Goal: Task Accomplishment & Management: Complete application form

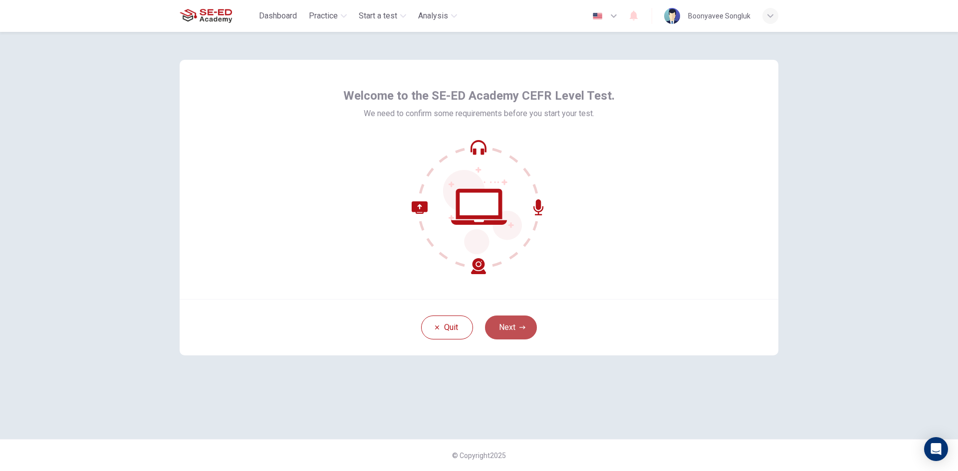
click at [503, 318] on button "Next" at bounding box center [511, 328] width 52 height 24
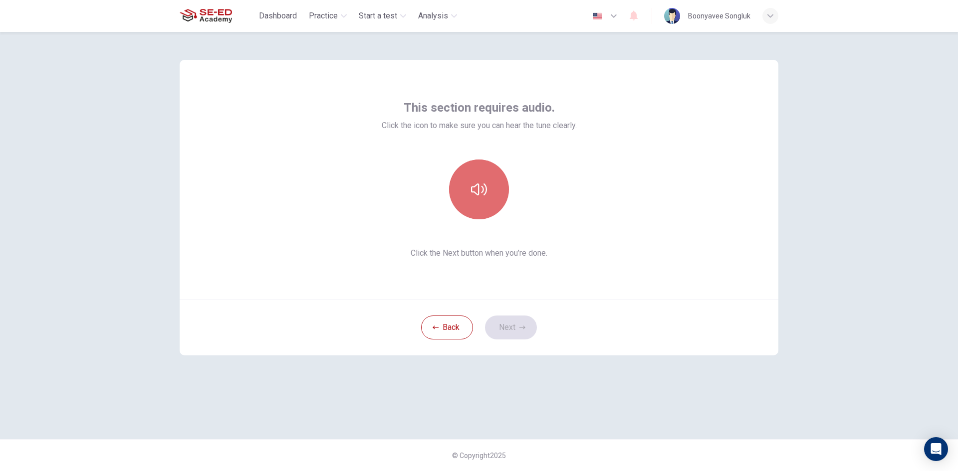
click at [456, 173] on button "button" at bounding box center [479, 190] width 60 height 60
click at [494, 332] on button "Next" at bounding box center [511, 328] width 52 height 24
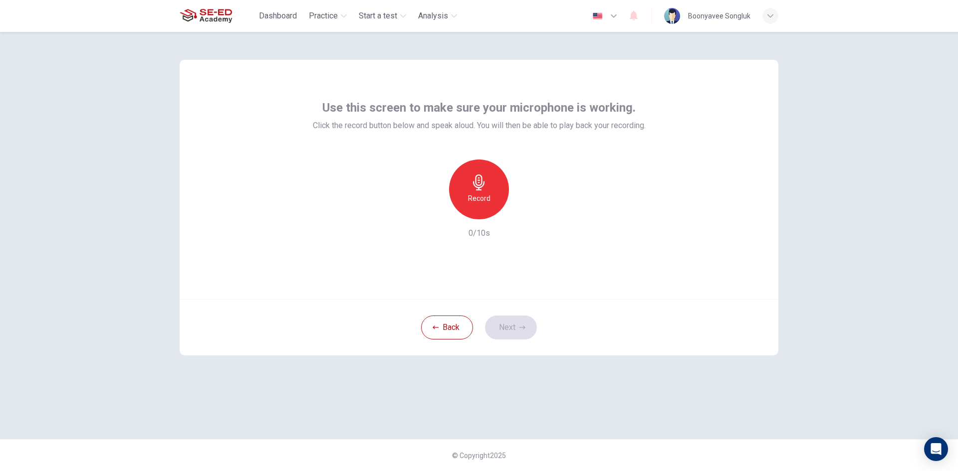
click at [487, 189] on div "Record" at bounding box center [479, 190] width 60 height 60
click at [484, 182] on icon "button" at bounding box center [478, 183] width 11 height 16
click at [531, 216] on div "Record 5/10s" at bounding box center [479, 200] width 333 height 80
click at [525, 214] on icon "button" at bounding box center [525, 212] width 10 height 10
click at [435, 213] on icon "button" at bounding box center [433, 212] width 6 height 6
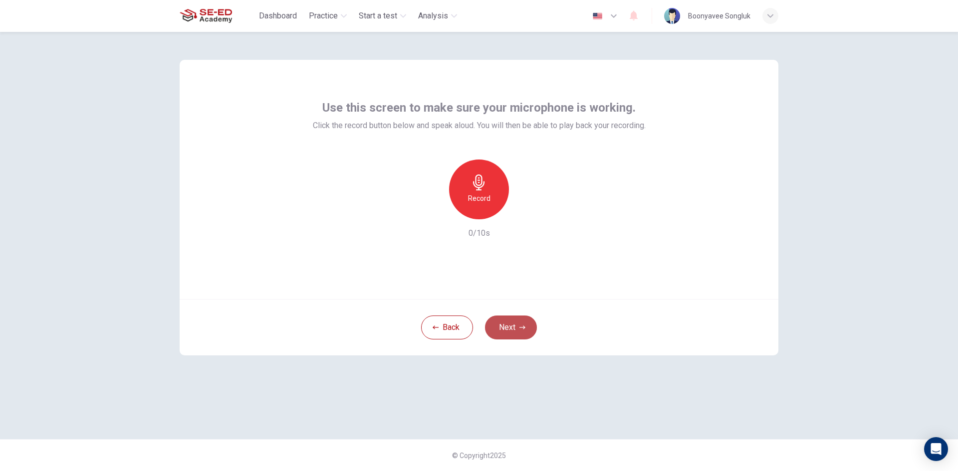
click at [518, 330] on button "Next" at bounding box center [511, 328] width 52 height 24
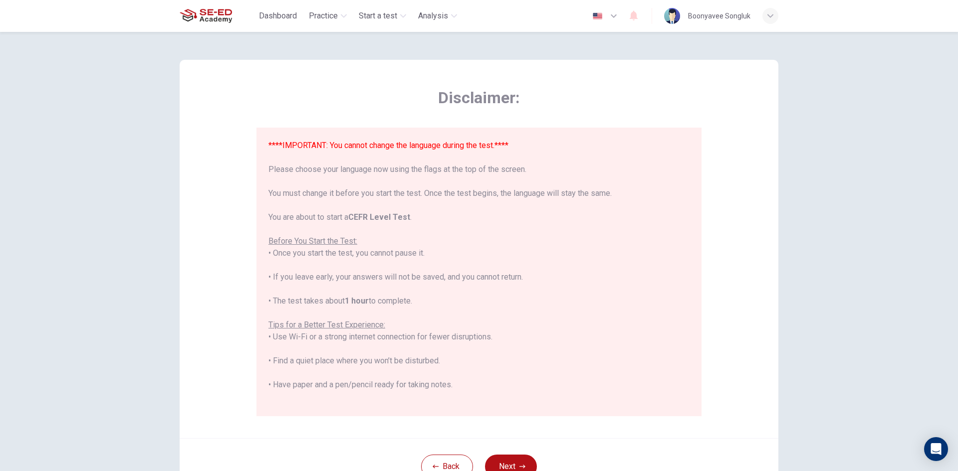
click at [597, 14] on img "button" at bounding box center [597, 15] width 12 height 7
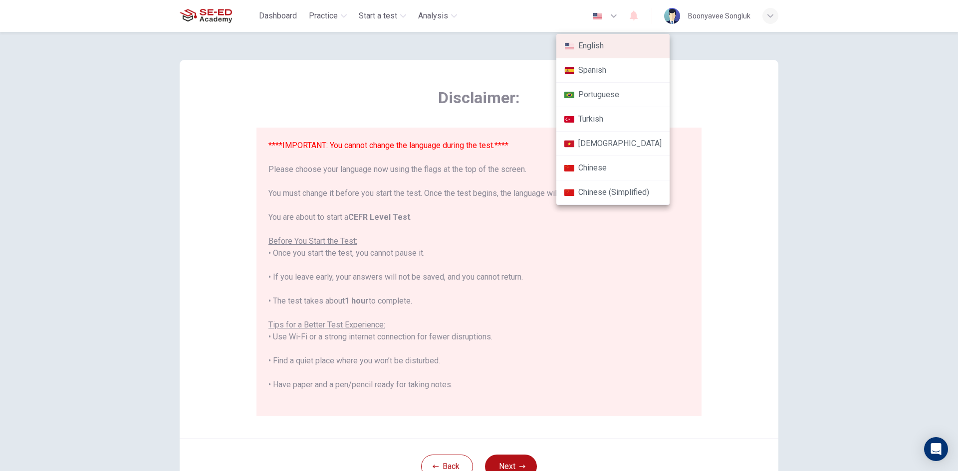
click at [462, 282] on div at bounding box center [479, 235] width 958 height 471
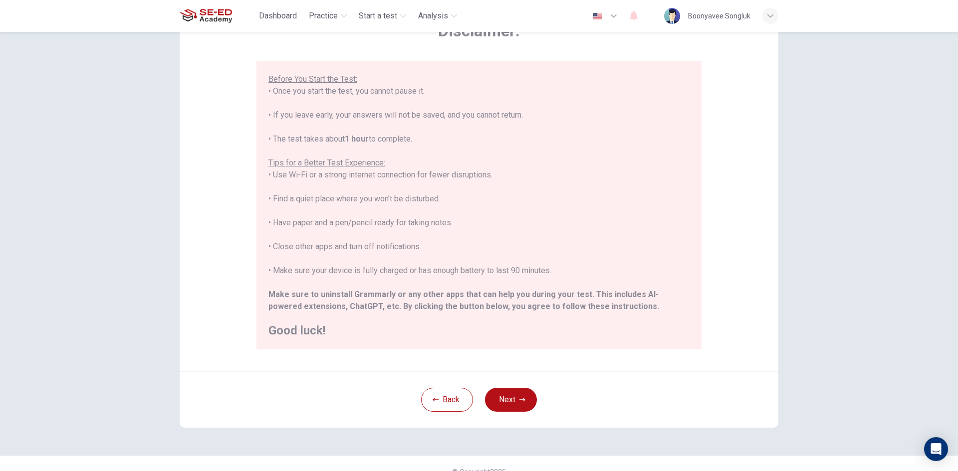
scroll to position [83, 0]
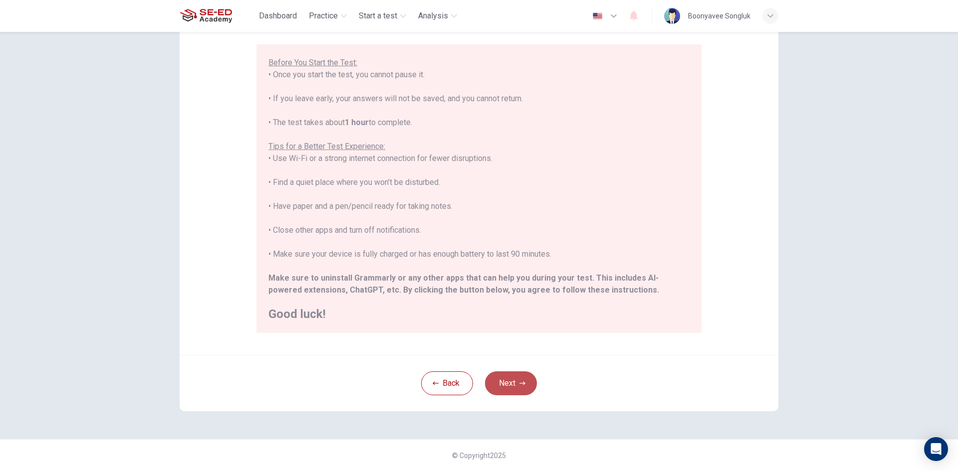
click at [489, 381] on button "Next" at bounding box center [511, 384] width 52 height 24
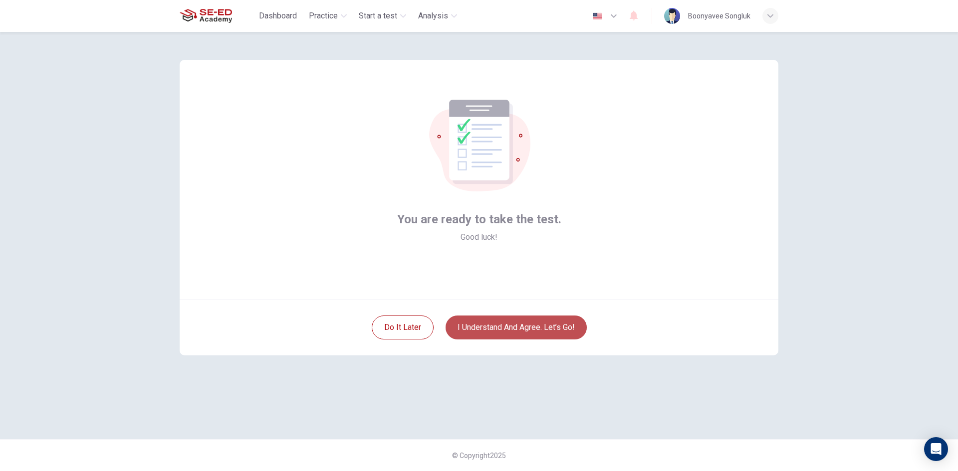
click at [524, 331] on button "I understand and agree. Let’s go!" at bounding box center [516, 328] width 141 height 24
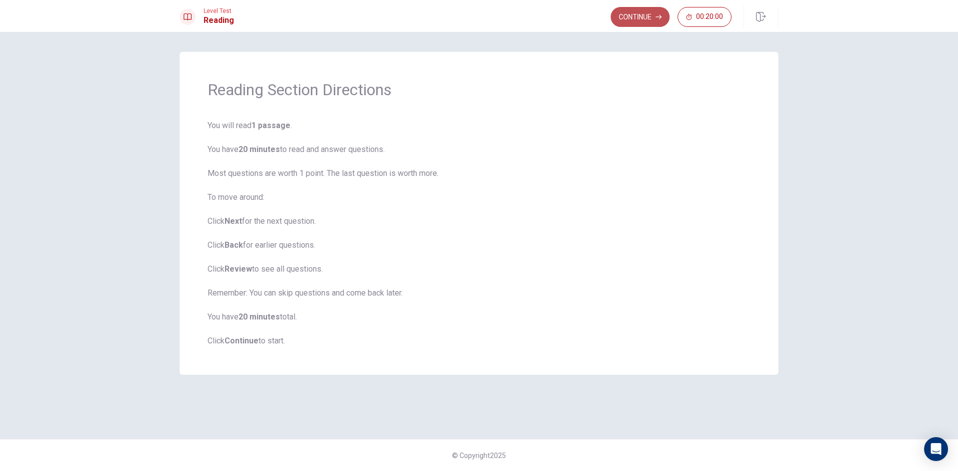
click at [630, 22] on button "Continue" at bounding box center [640, 17] width 59 height 20
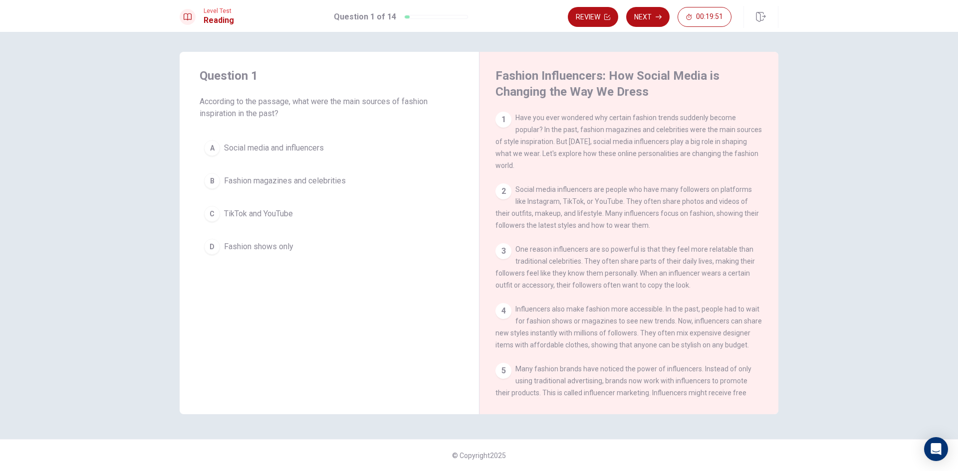
drag, startPoint x: 515, startPoint y: 119, endPoint x: 716, endPoint y: 118, distance: 200.6
click at [709, 119] on span "Have you ever wondered why certain fashion trends suddenly become popular? In t…" at bounding box center [628, 142] width 266 height 56
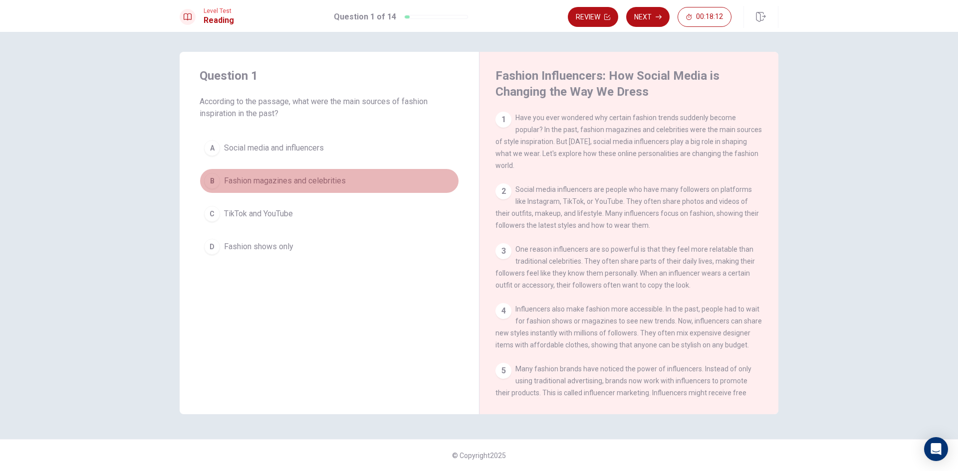
click at [284, 184] on span "Fashion magazines and celebrities" at bounding box center [285, 181] width 122 height 12
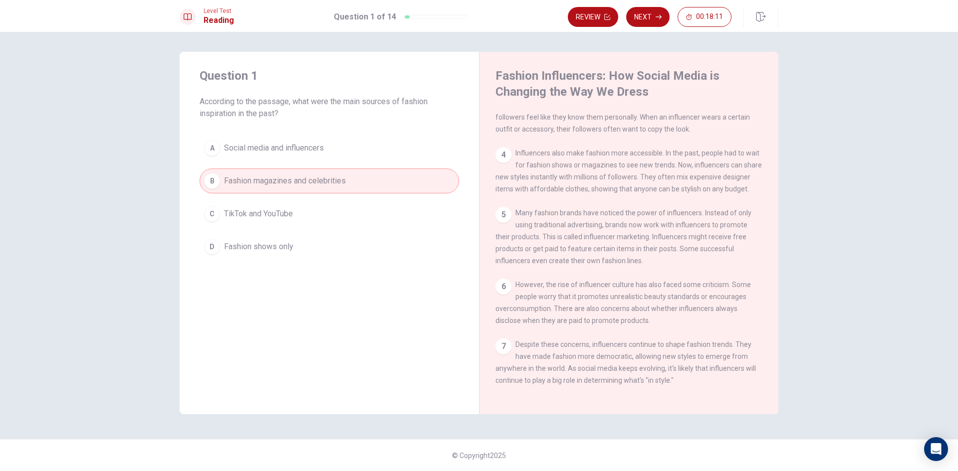
scroll to position [184, 0]
click at [630, 16] on button "Next" at bounding box center [647, 17] width 43 height 20
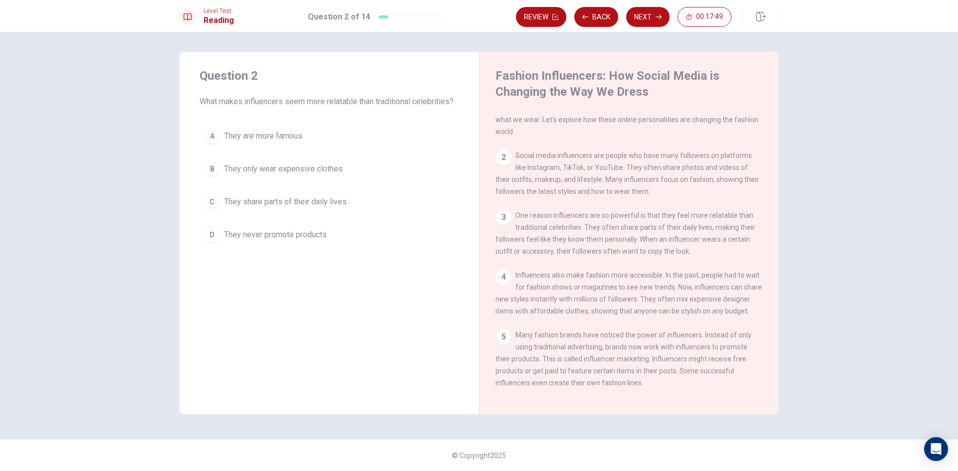
scroll to position [0, 0]
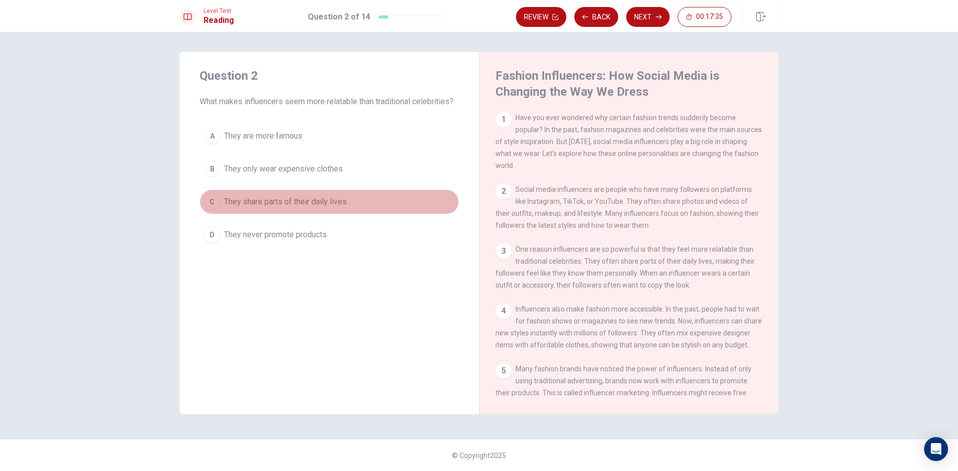
click at [289, 207] on span "They share parts of their daily lives" at bounding box center [285, 202] width 123 height 12
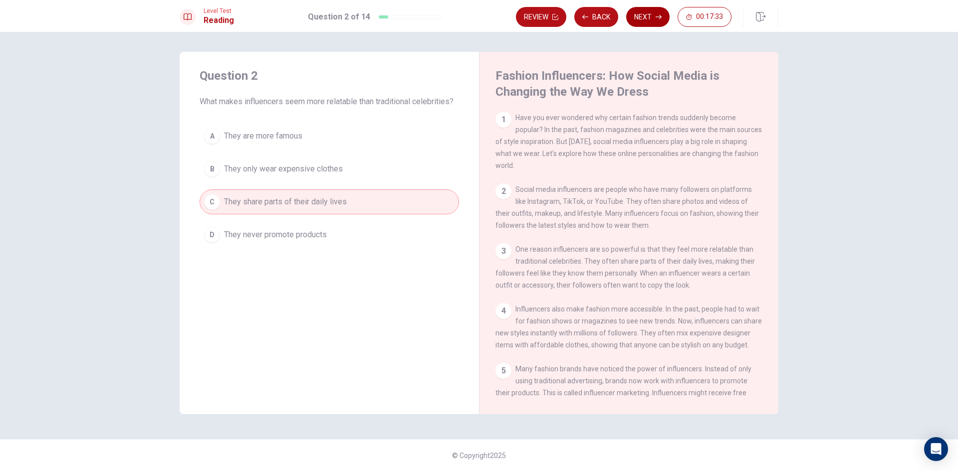
click at [646, 21] on button "Next" at bounding box center [647, 17] width 43 height 20
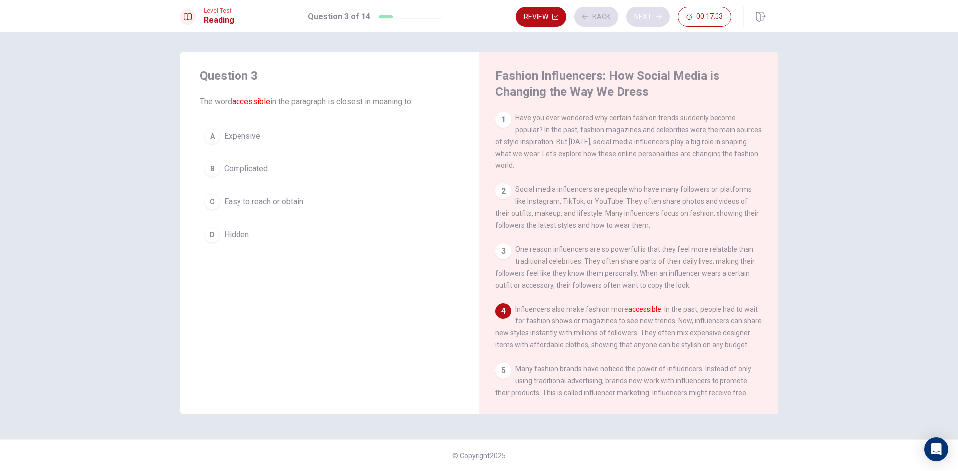
scroll to position [73, 0]
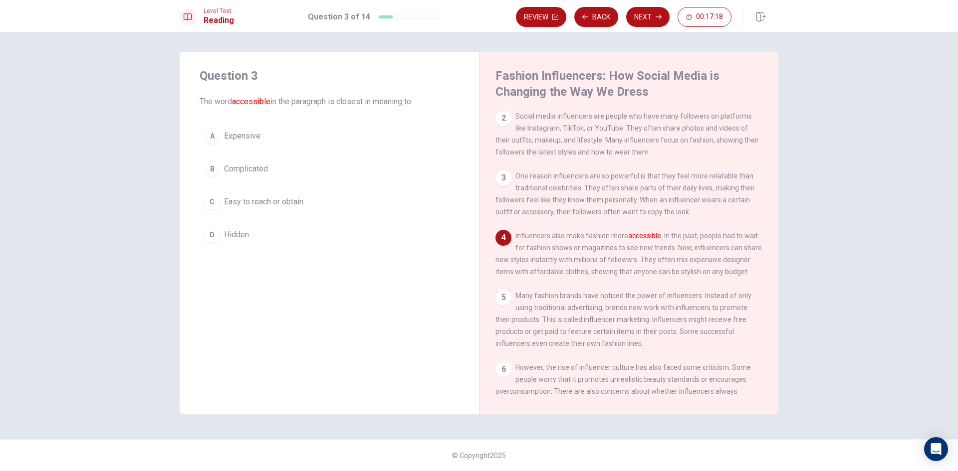
click at [277, 203] on span "Easy to reach or obtain" at bounding box center [263, 202] width 79 height 12
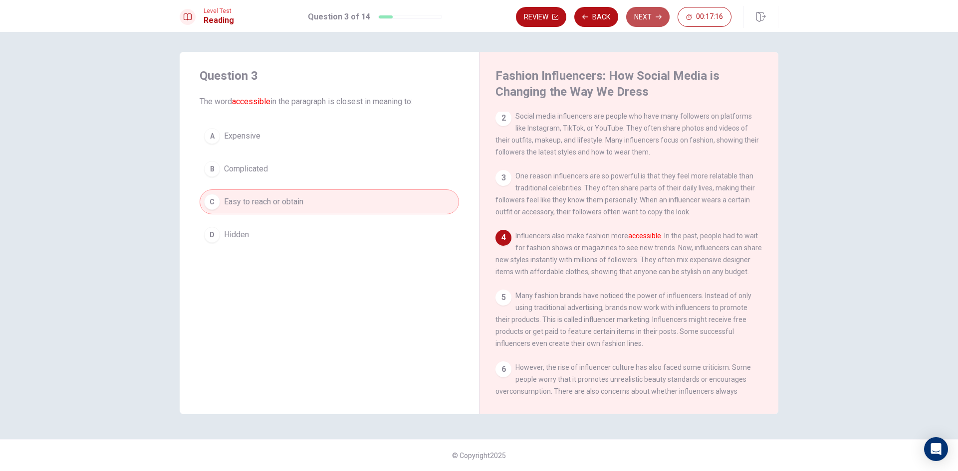
click at [655, 20] on button "Next" at bounding box center [647, 17] width 43 height 20
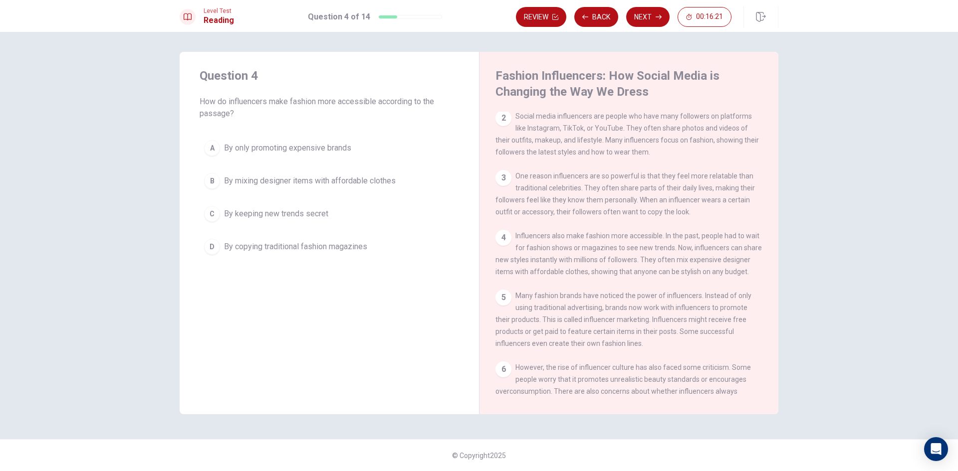
drag, startPoint x: 682, startPoint y: 254, endPoint x: 562, endPoint y: 271, distance: 121.9
click at [562, 271] on span "Influencers also make fashion more accessible. In the past, people had to wait …" at bounding box center [628, 254] width 266 height 44
drag, startPoint x: 604, startPoint y: 271, endPoint x: 699, endPoint y: 270, distance: 94.8
click at [699, 270] on span "Influencers also make fashion more accessible. In the past, people had to wait …" at bounding box center [628, 254] width 266 height 44
click at [355, 184] on span "By mixing designer items with affordable clothes" at bounding box center [310, 181] width 172 height 12
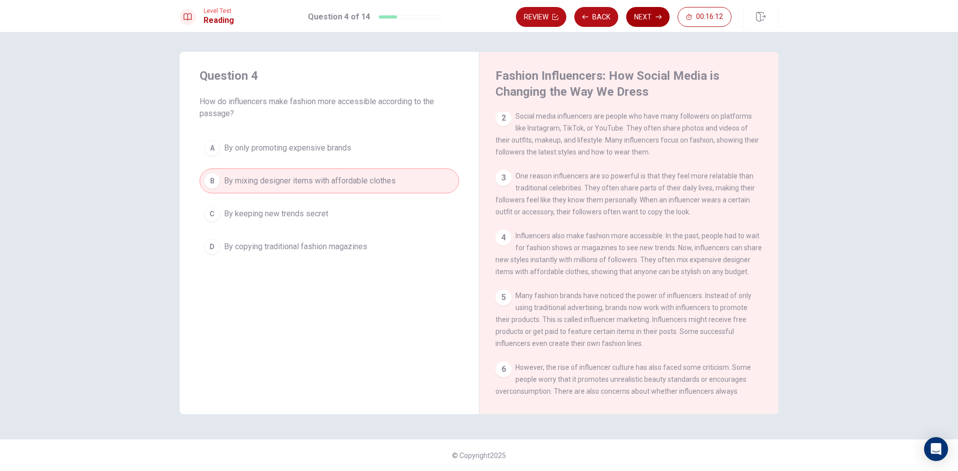
click at [653, 17] on button "Next" at bounding box center [647, 17] width 43 height 20
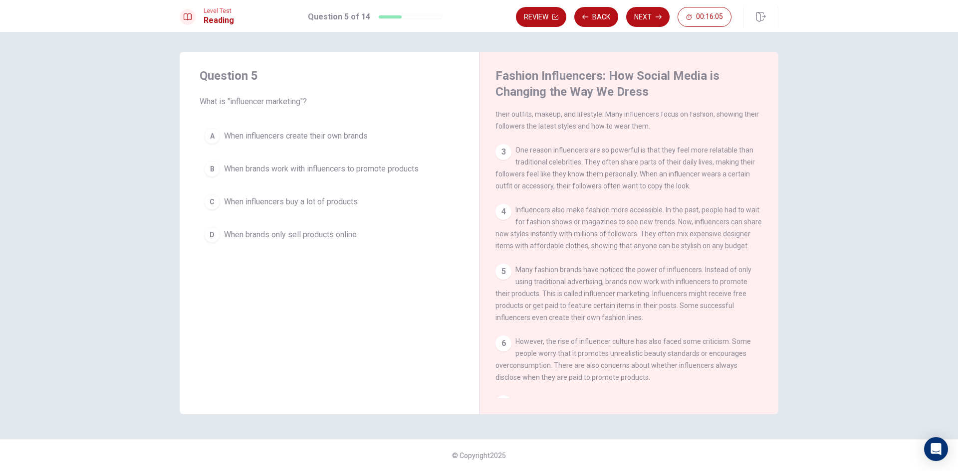
scroll to position [100, 0]
click at [356, 172] on span "When brands work with influencers to promote products" at bounding box center [321, 169] width 195 height 12
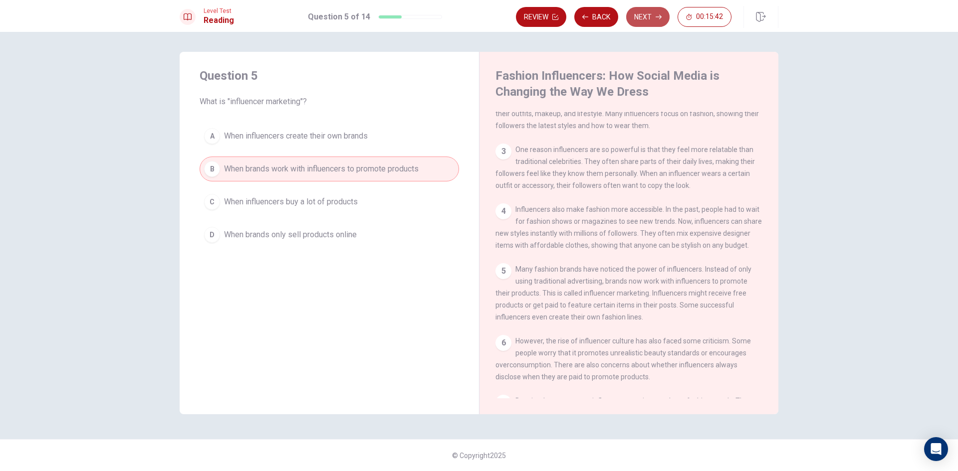
click at [651, 18] on button "Next" at bounding box center [647, 17] width 43 height 20
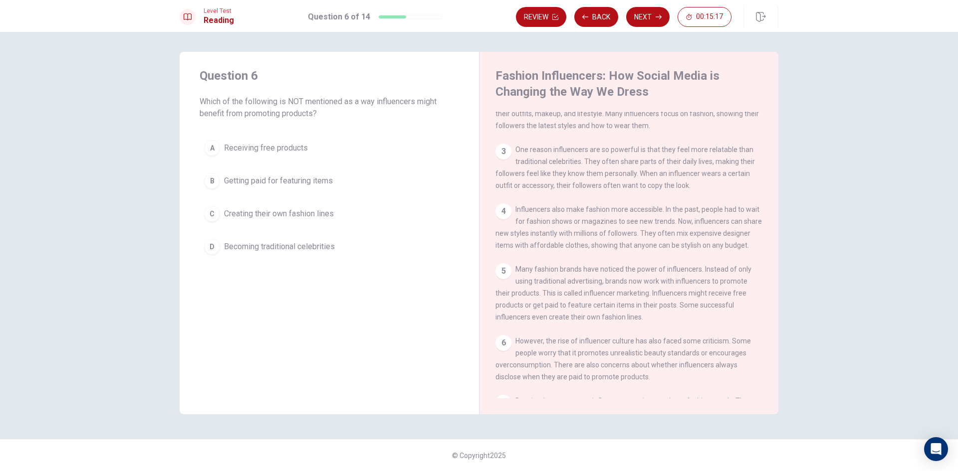
click at [238, 251] on span "Becoming traditional celebrities" at bounding box center [279, 247] width 111 height 12
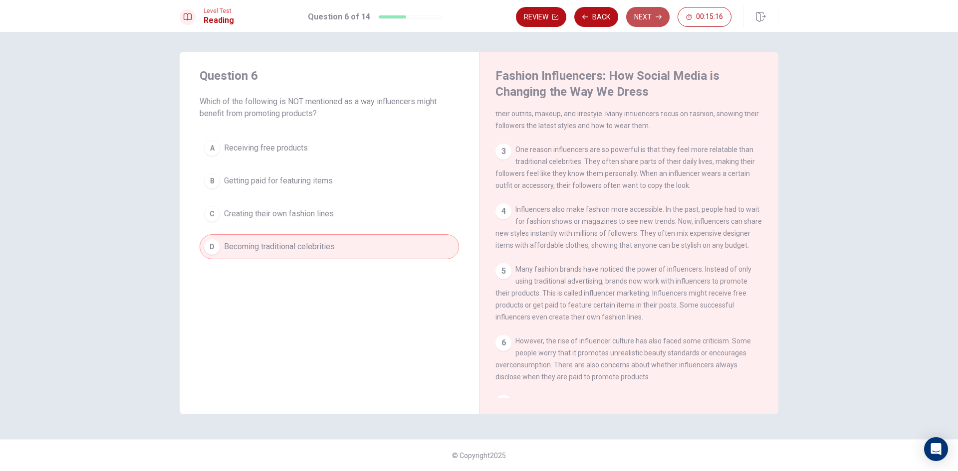
click at [647, 15] on button "Next" at bounding box center [647, 17] width 43 height 20
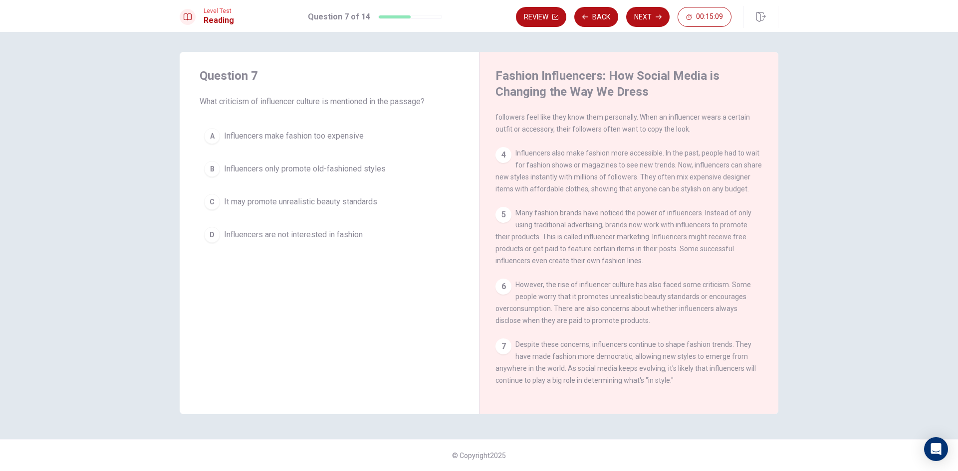
scroll to position [184, 0]
click at [758, 14] on icon "button" at bounding box center [761, 17] width 10 height 10
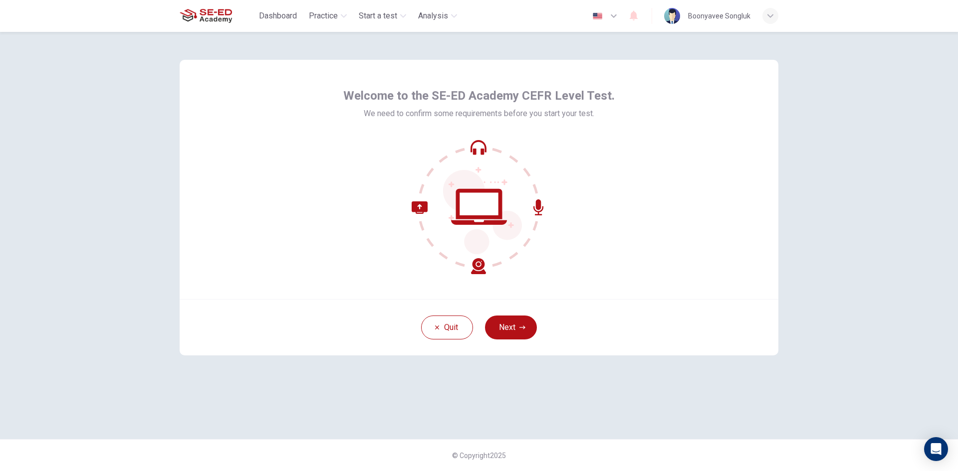
click at [521, 334] on button "Next" at bounding box center [511, 328] width 52 height 24
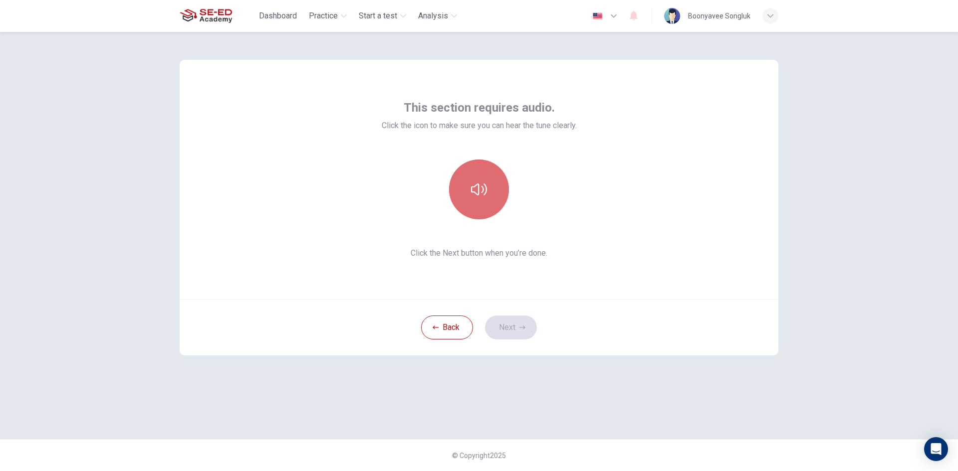
click at [490, 197] on button "button" at bounding box center [479, 190] width 60 height 60
click at [519, 329] on icon "button" at bounding box center [522, 328] width 6 height 6
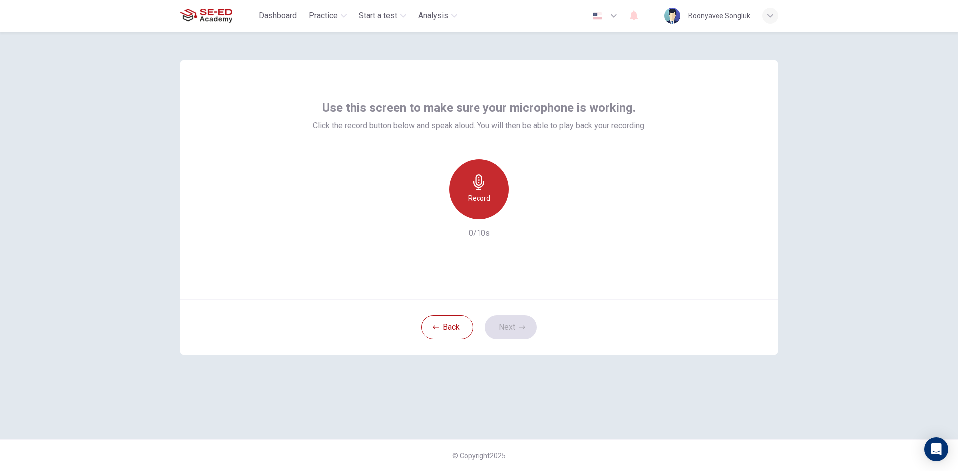
click at [473, 197] on h6 "Record" at bounding box center [479, 199] width 22 height 12
click at [483, 196] on h6 "Stop" at bounding box center [478, 199] width 15 height 12
click at [523, 219] on div "button" at bounding box center [525, 212] width 16 height 16
click at [435, 212] on icon "button" at bounding box center [433, 211] width 9 height 9
click at [510, 325] on button "Next" at bounding box center [511, 328] width 52 height 24
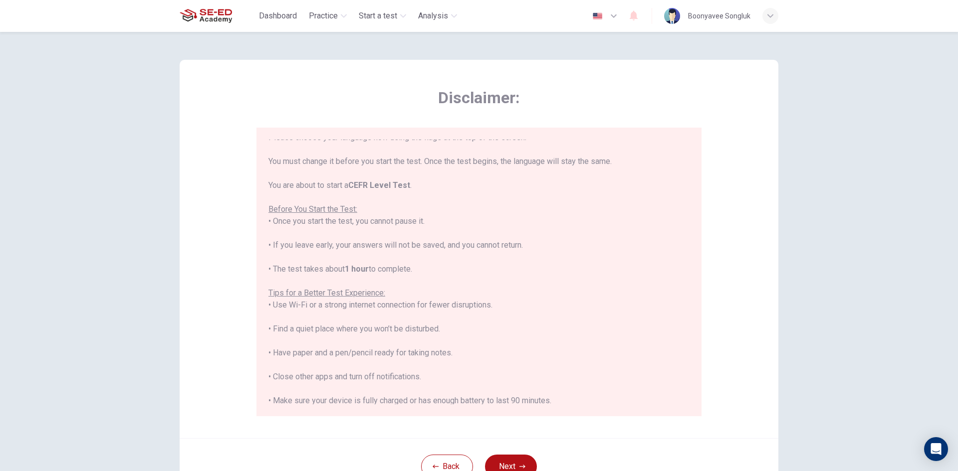
scroll to position [50, 0]
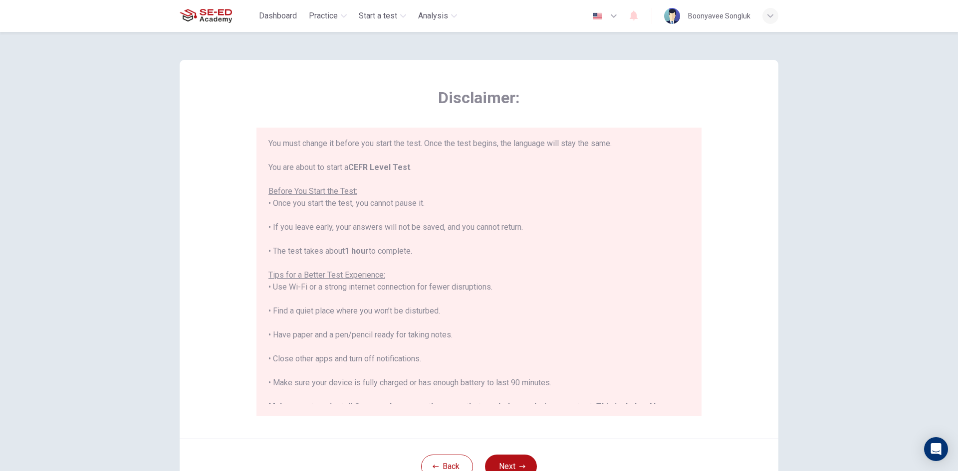
drag, startPoint x: 506, startPoint y: 466, endPoint x: 499, endPoint y: 466, distance: 6.5
click at [502, 466] on button "Next" at bounding box center [511, 467] width 52 height 24
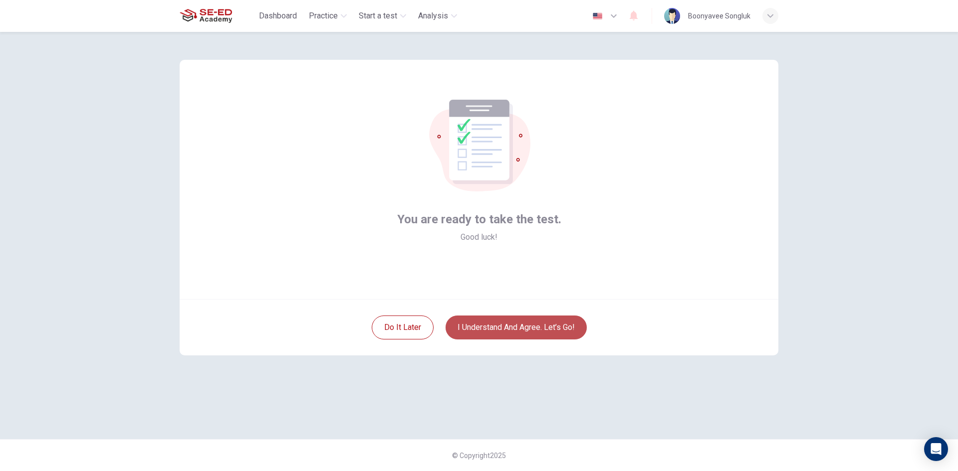
click at [549, 322] on button "I understand and agree. Let’s go!" at bounding box center [516, 328] width 141 height 24
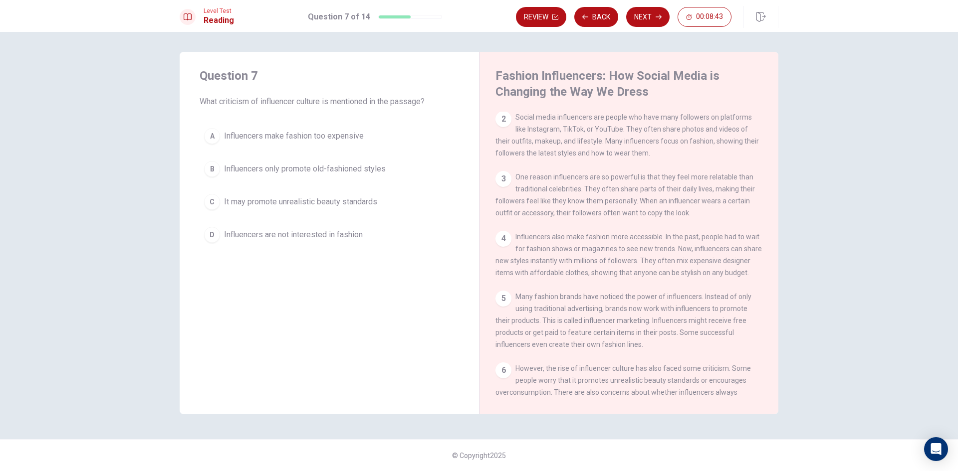
scroll to position [184, 0]
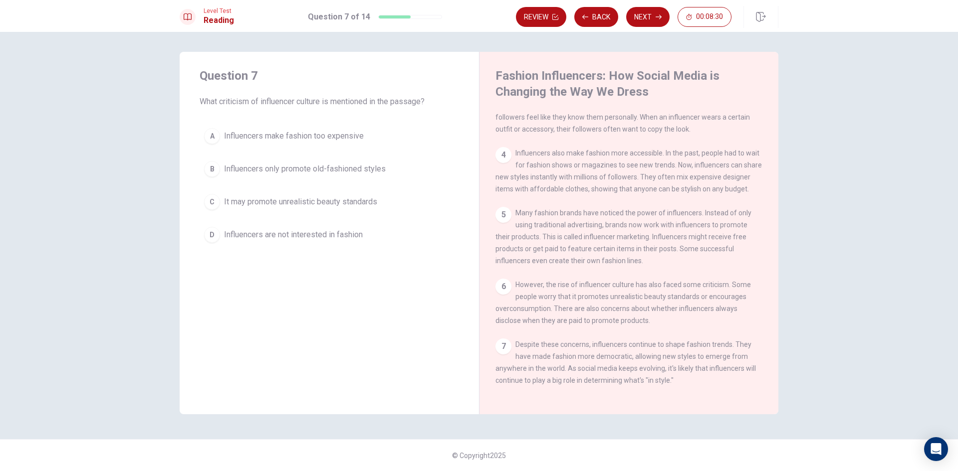
drag, startPoint x: 548, startPoint y: 280, endPoint x: 614, endPoint y: 281, distance: 65.9
click at [602, 281] on span "However, the rise of influencer culture has also faced some criticism. Some peo…" at bounding box center [622, 303] width 255 height 44
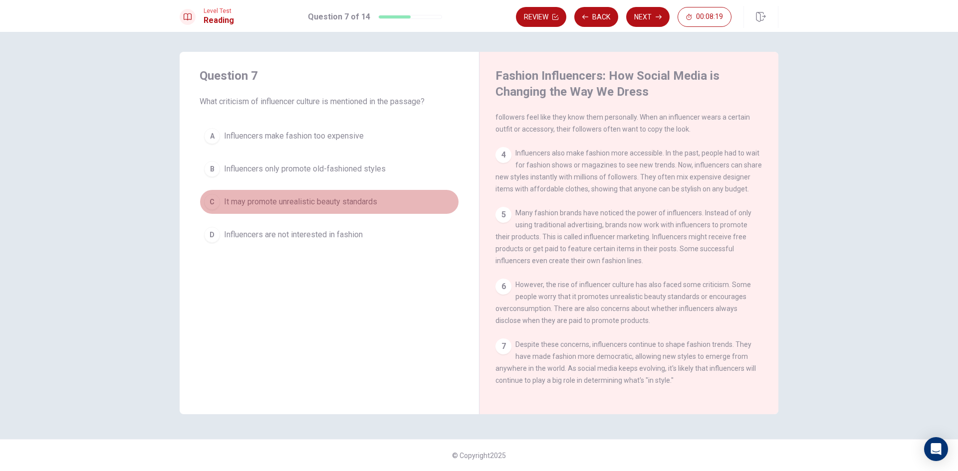
click at [300, 205] on span "It may promote unrealistic beauty standards" at bounding box center [300, 202] width 153 height 12
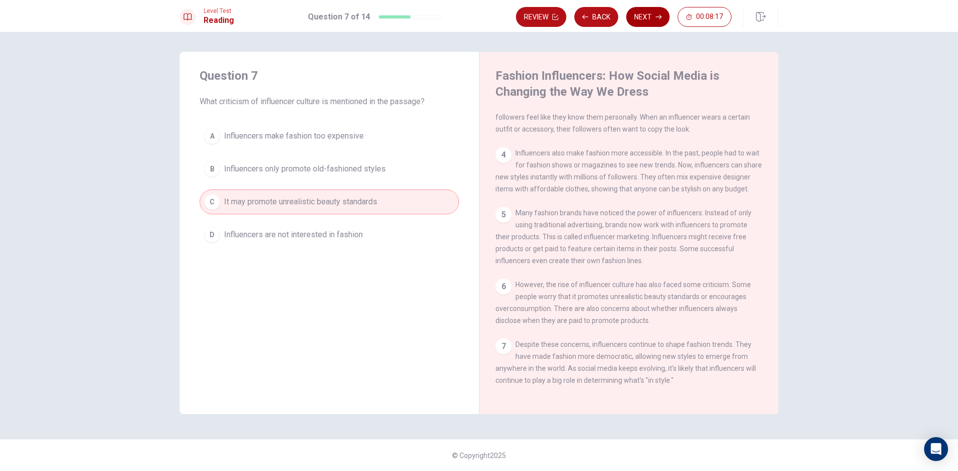
click at [637, 26] on button "Next" at bounding box center [647, 17] width 43 height 20
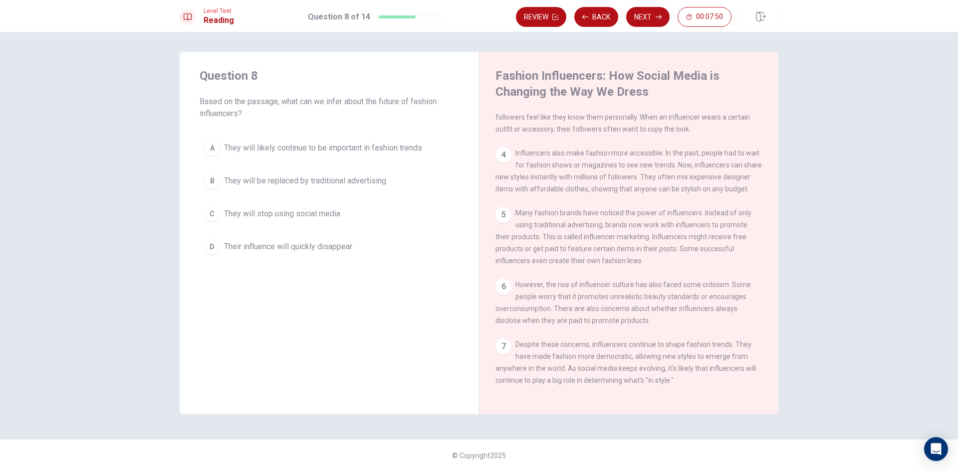
click at [327, 149] on span "They will likely continue to be important in fashion trends" at bounding box center [323, 148] width 198 height 12
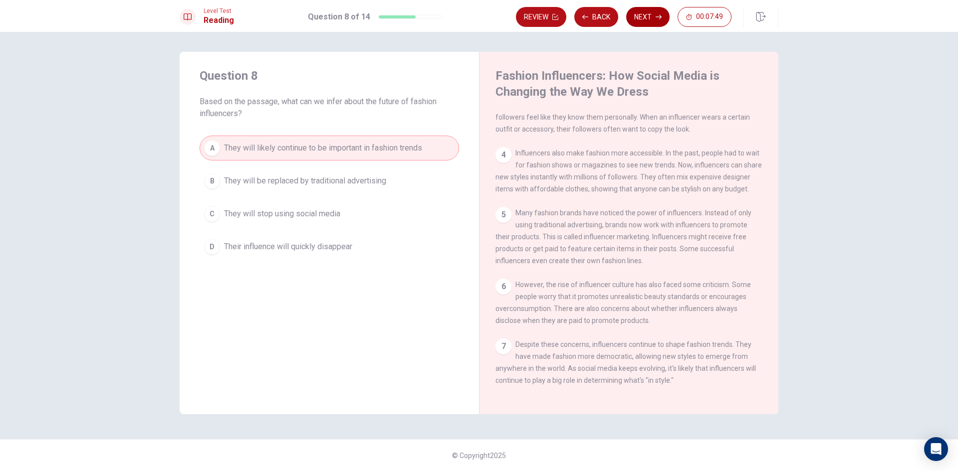
click at [639, 14] on button "Next" at bounding box center [647, 17] width 43 height 20
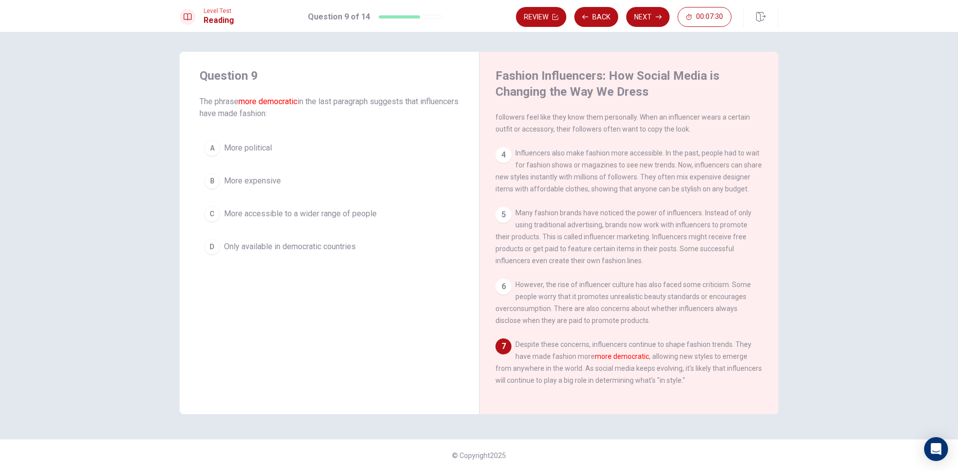
click at [316, 214] on span "More accessible to a wider range of people" at bounding box center [300, 214] width 153 height 12
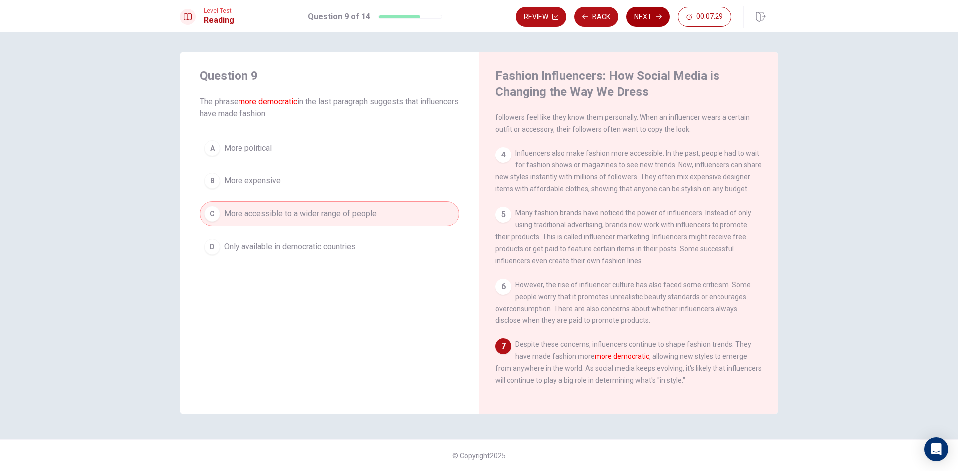
click at [662, 16] on button "Next" at bounding box center [647, 17] width 43 height 20
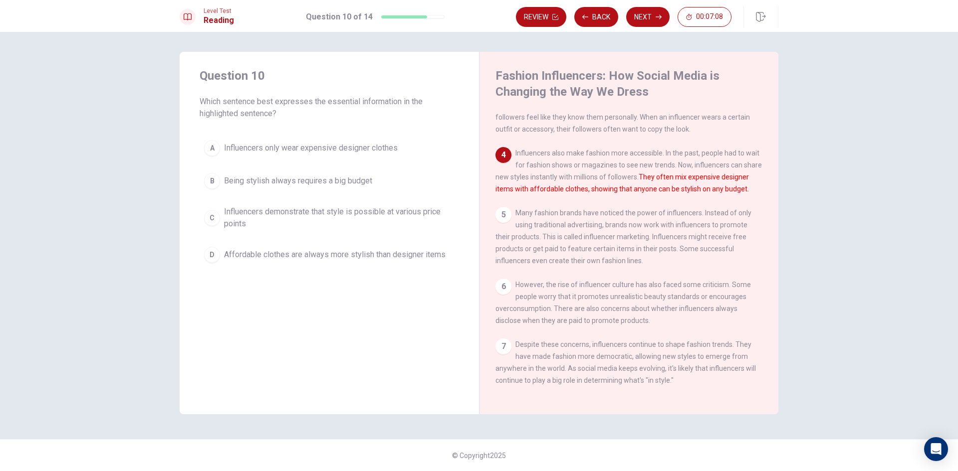
click at [333, 222] on span "Influencers demonstrate that style is possible at various price points" at bounding box center [339, 218] width 230 height 24
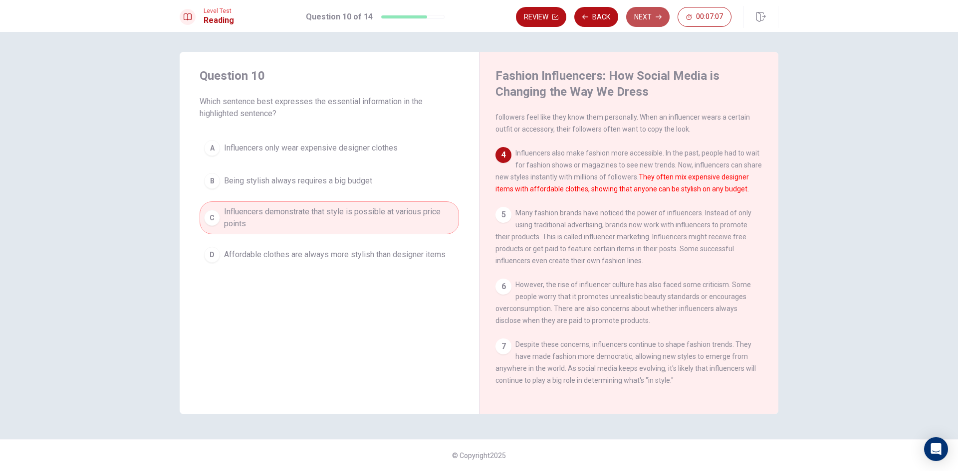
click at [664, 23] on button "Next" at bounding box center [647, 17] width 43 height 20
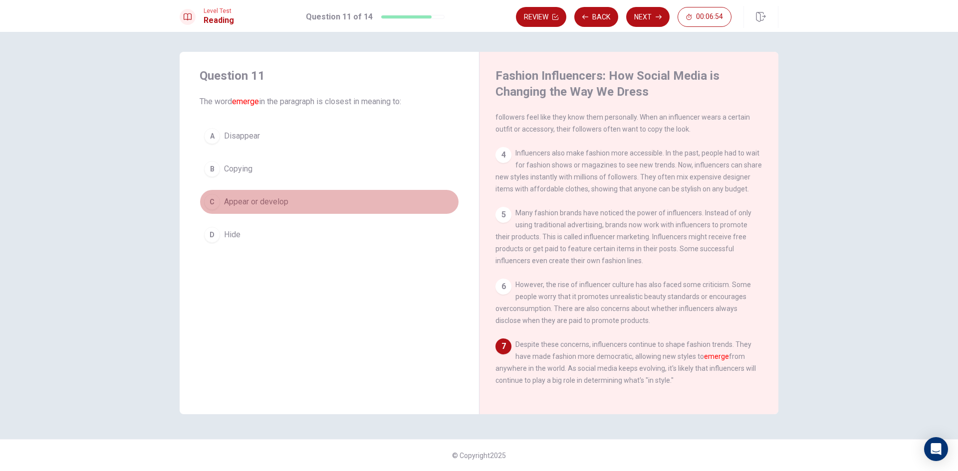
click at [253, 202] on span "Appear or develop" at bounding box center [256, 202] width 64 height 12
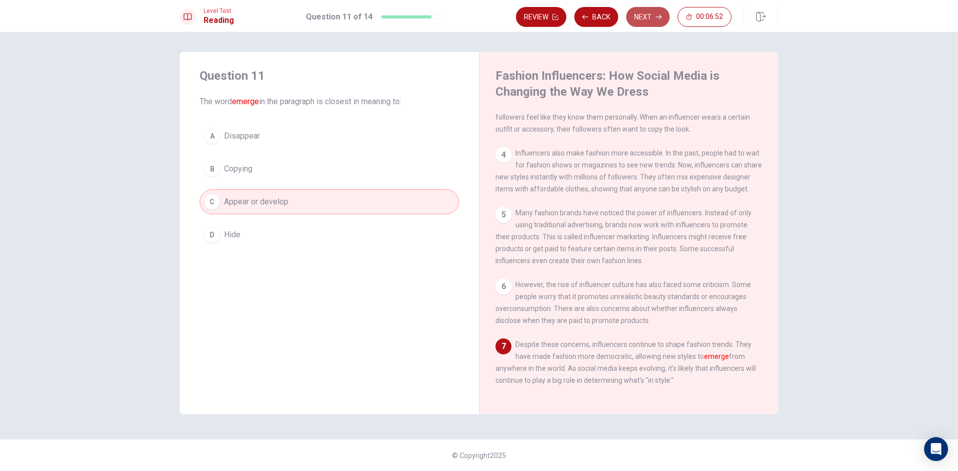
click at [658, 16] on icon "button" at bounding box center [659, 17] width 6 height 6
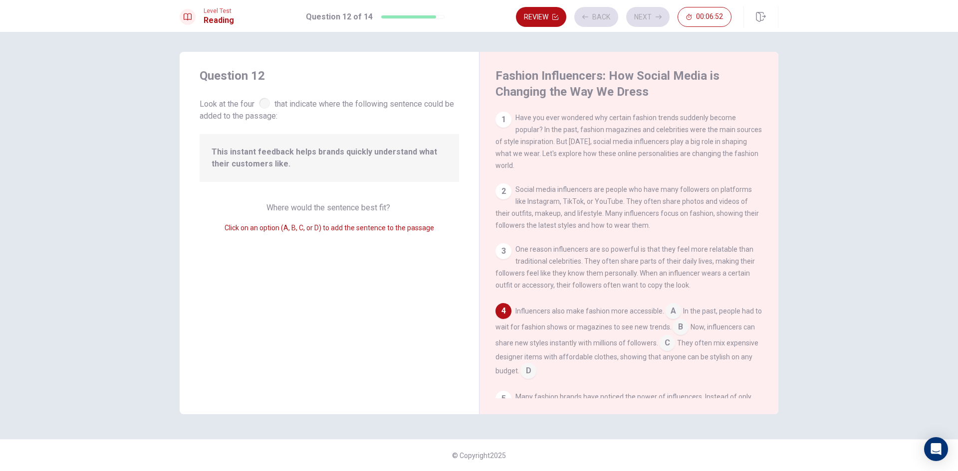
scroll to position [87, 0]
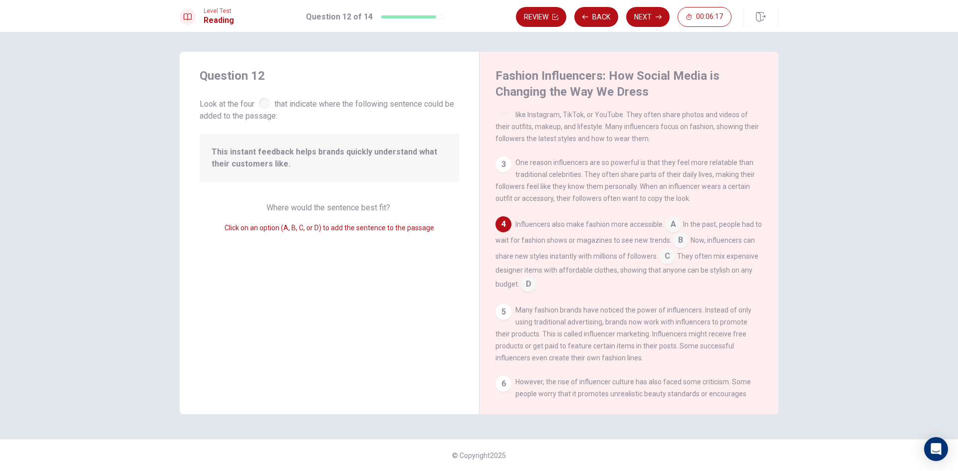
click at [675, 233] on input at bounding box center [673, 226] width 16 height 16
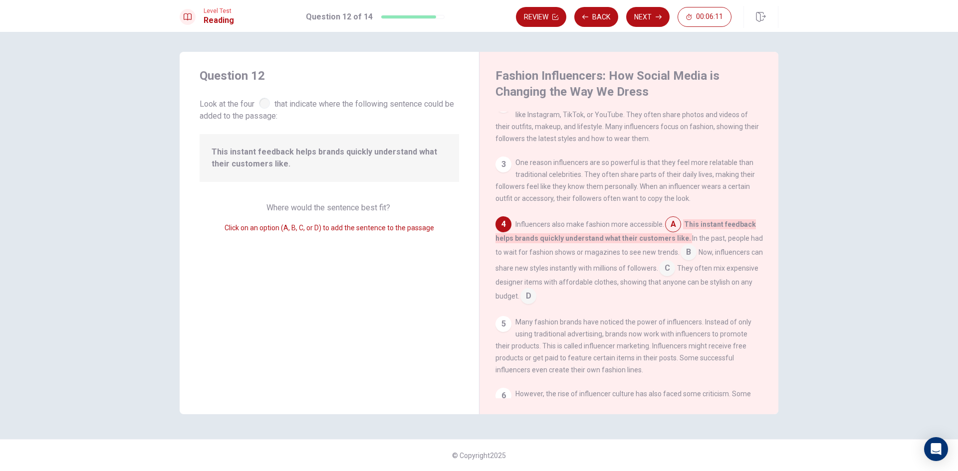
click at [675, 277] on input at bounding box center [667, 269] width 16 height 16
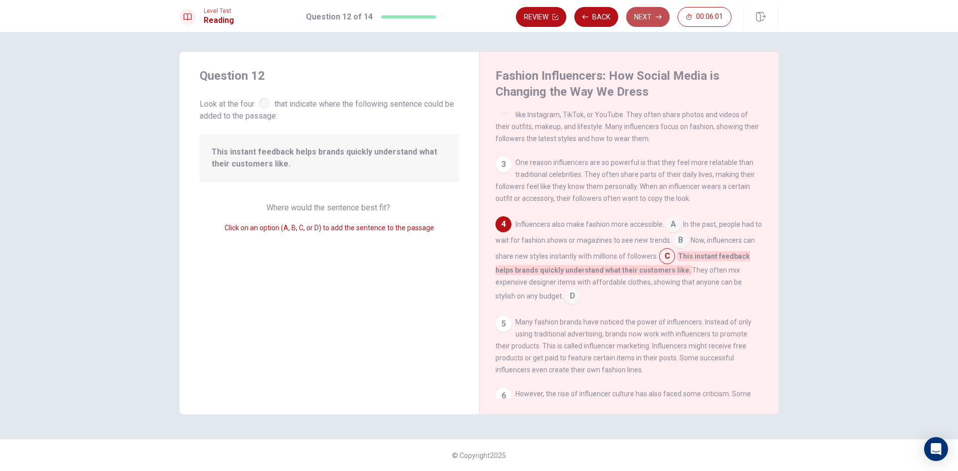
click at [644, 20] on button "Next" at bounding box center [647, 17] width 43 height 20
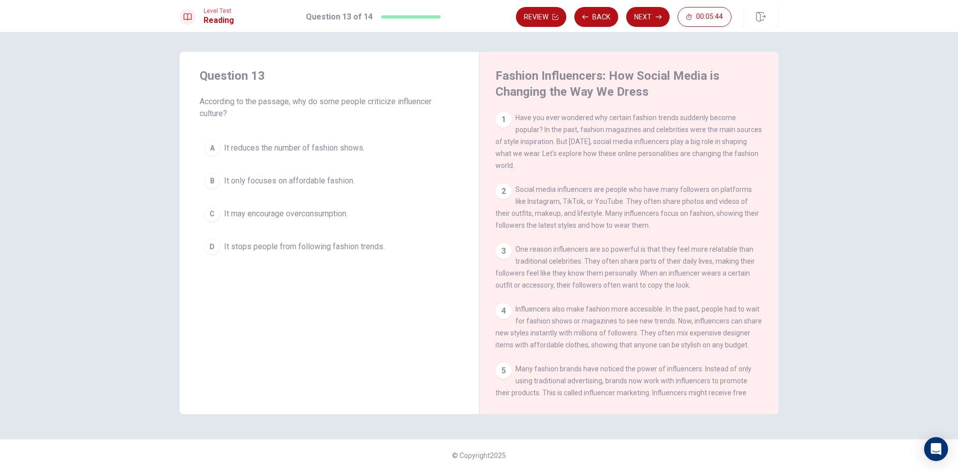
click at [324, 216] on span "It may encourage overconsumption." at bounding box center [286, 214] width 124 height 12
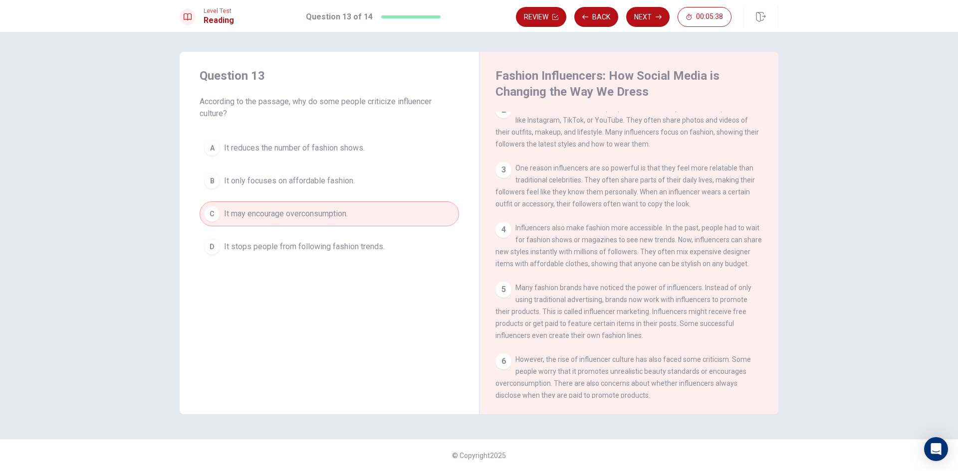
scroll to position [184, 0]
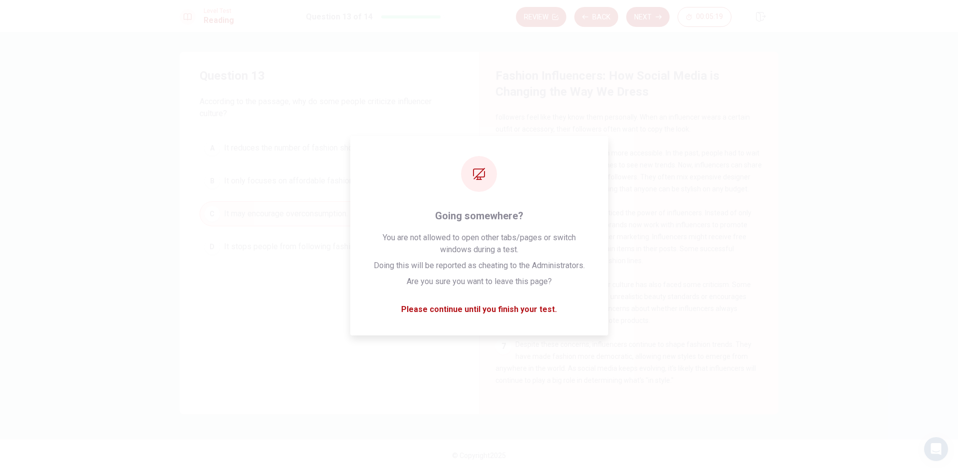
click at [650, 15] on button "Next" at bounding box center [647, 17] width 43 height 20
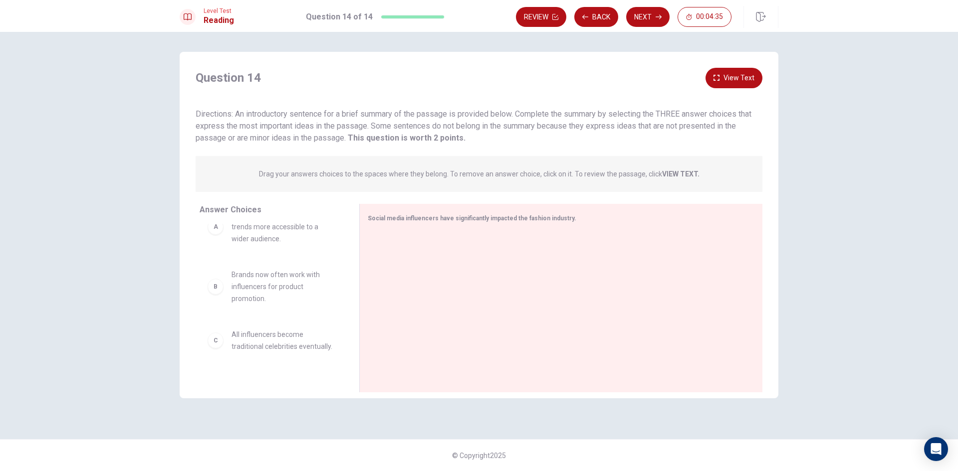
scroll to position [0, 0]
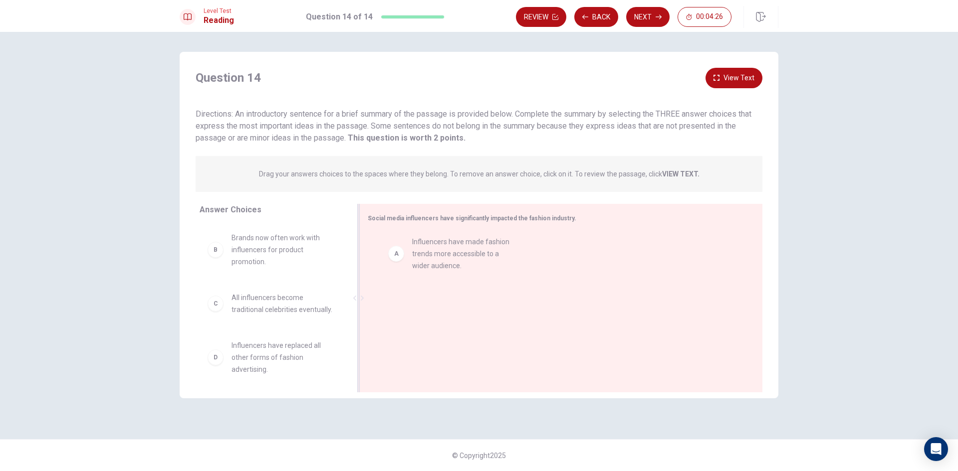
drag, startPoint x: 266, startPoint y: 250, endPoint x: 450, endPoint y: 256, distance: 183.7
drag, startPoint x: 440, startPoint y: 246, endPoint x: 445, endPoint y: 290, distance: 43.7
drag, startPoint x: 247, startPoint y: 233, endPoint x: 428, endPoint y: 234, distance: 180.6
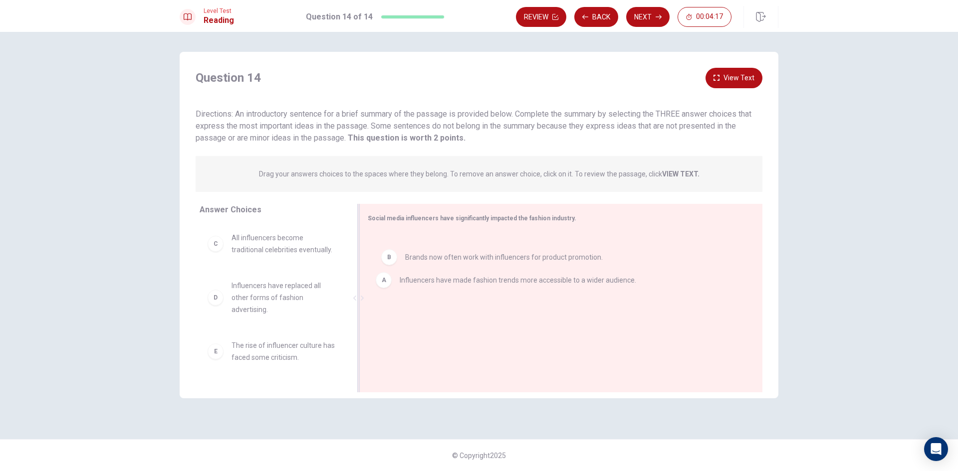
drag, startPoint x: 441, startPoint y: 291, endPoint x: 436, endPoint y: 240, distance: 50.7
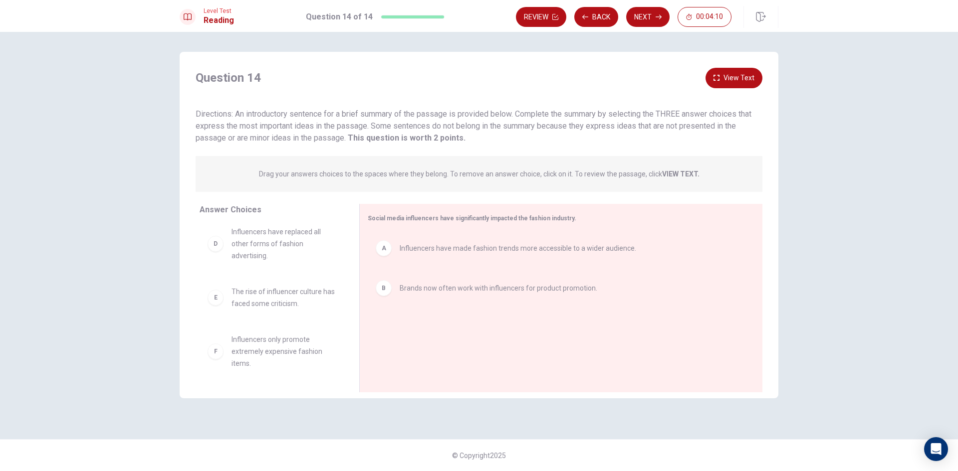
scroll to position [66, 0]
drag, startPoint x: 280, startPoint y: 303, endPoint x: 459, endPoint y: 337, distance: 182.3
click at [642, 20] on button "Next" at bounding box center [647, 17] width 43 height 20
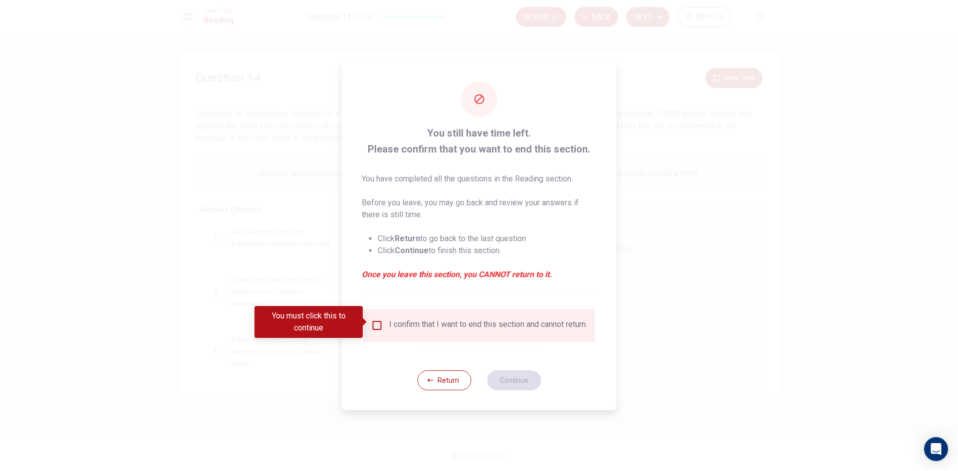
click at [378, 323] on input "You must click this to continue" at bounding box center [377, 326] width 12 height 12
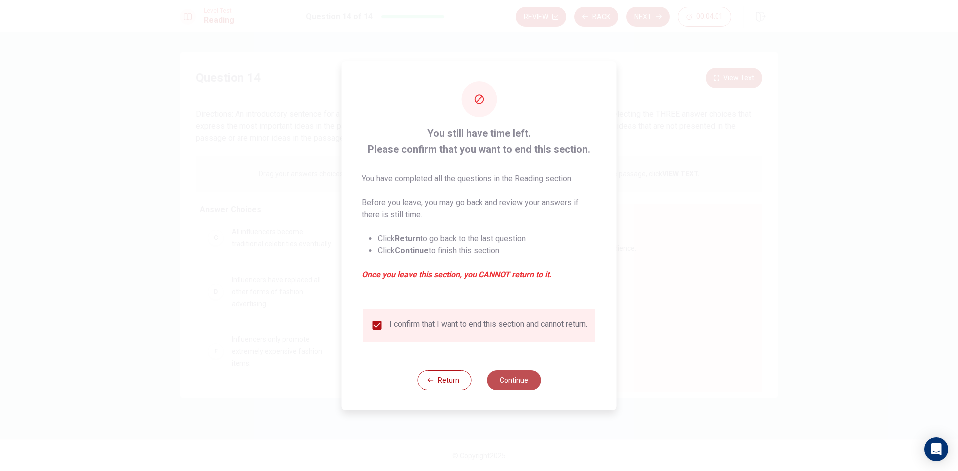
click at [522, 388] on button "Continue" at bounding box center [514, 381] width 54 height 20
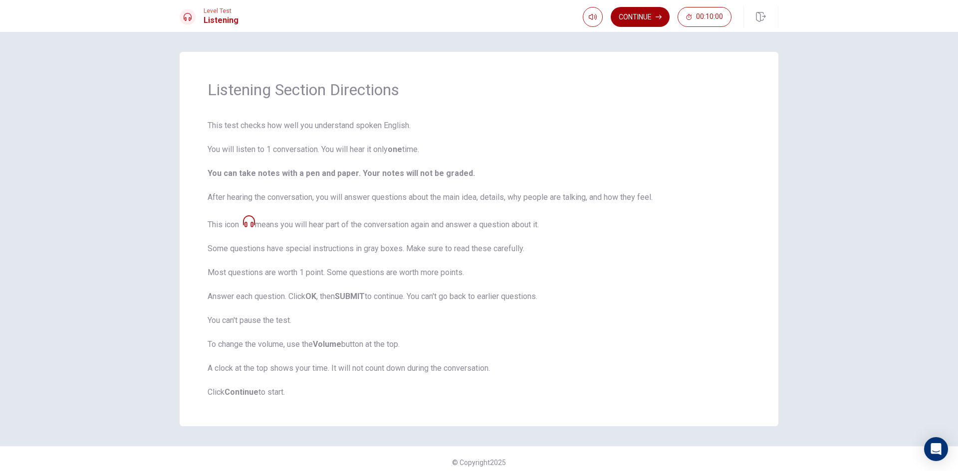
click at [652, 19] on button "Continue" at bounding box center [640, 17] width 59 height 20
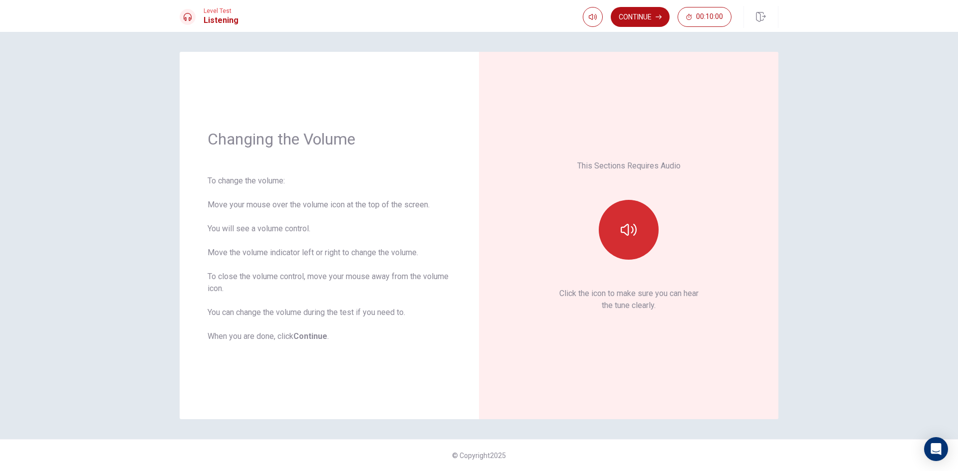
click at [624, 239] on button "button" at bounding box center [629, 230] width 60 height 60
click at [867, 124] on div "Changing the Volume To change the volume: Move your mouse over the volume icon …" at bounding box center [479, 252] width 958 height 440
click at [633, 18] on button "Continue" at bounding box center [640, 17] width 59 height 20
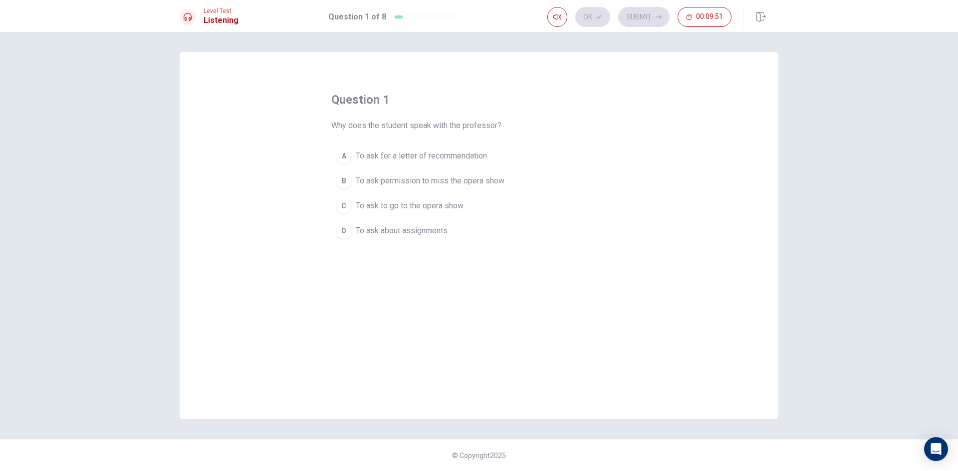
click at [403, 204] on span "To ask to go to the opera show" at bounding box center [410, 206] width 108 height 12
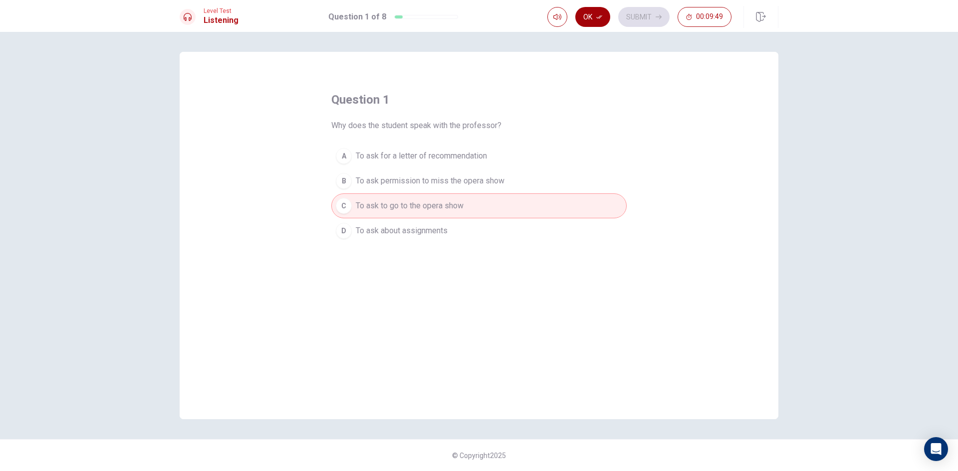
click at [588, 18] on button "Ok" at bounding box center [592, 17] width 35 height 20
click at [653, 14] on button "Submit" at bounding box center [643, 17] width 51 height 20
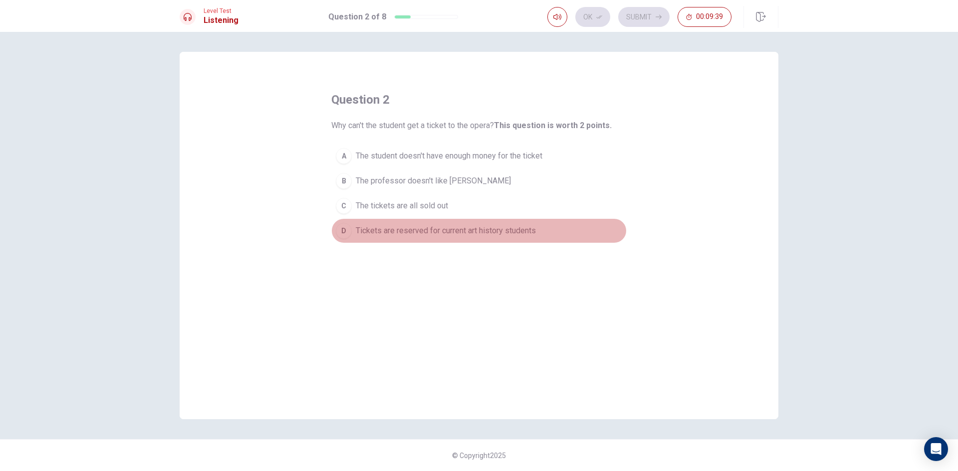
click at [455, 235] on span "Tickets are reserved for current art history students" at bounding box center [446, 231] width 180 height 12
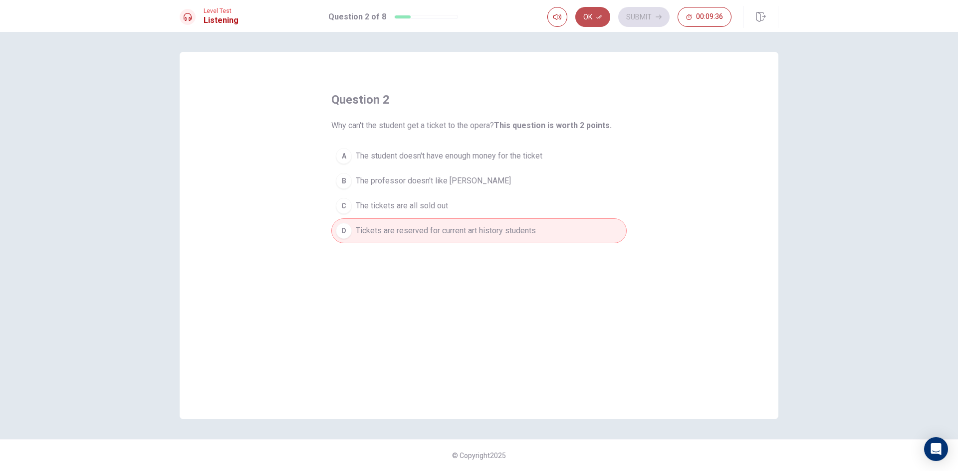
click at [597, 17] on icon "button" at bounding box center [599, 17] width 6 height 6
click at [656, 16] on icon "button" at bounding box center [659, 17] width 6 height 6
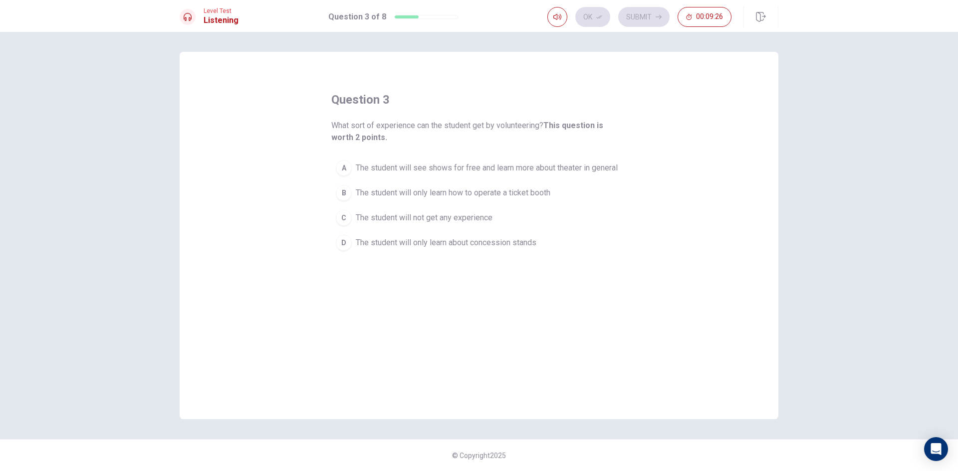
click at [537, 171] on span "The student will see shows for free and learn more about theater in general" at bounding box center [487, 168] width 262 height 12
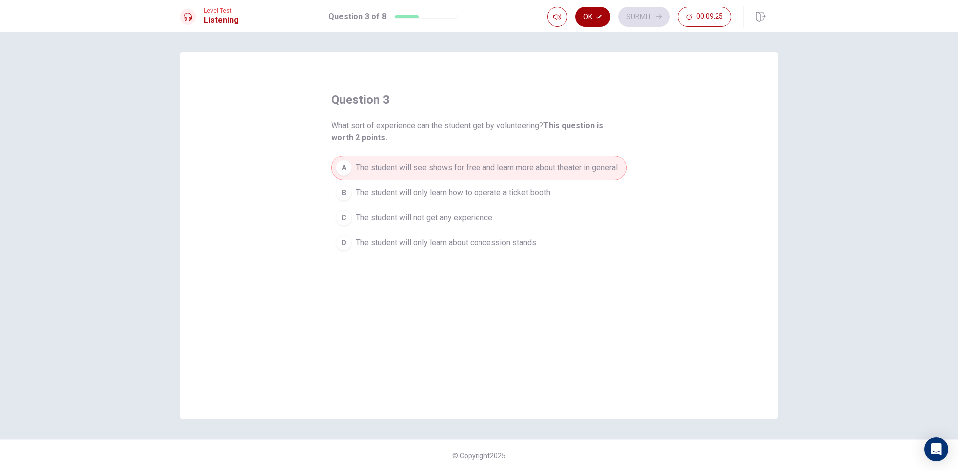
click at [583, 13] on button "Ok" at bounding box center [592, 17] width 35 height 20
click at [638, 15] on button "Submit" at bounding box center [643, 17] width 51 height 20
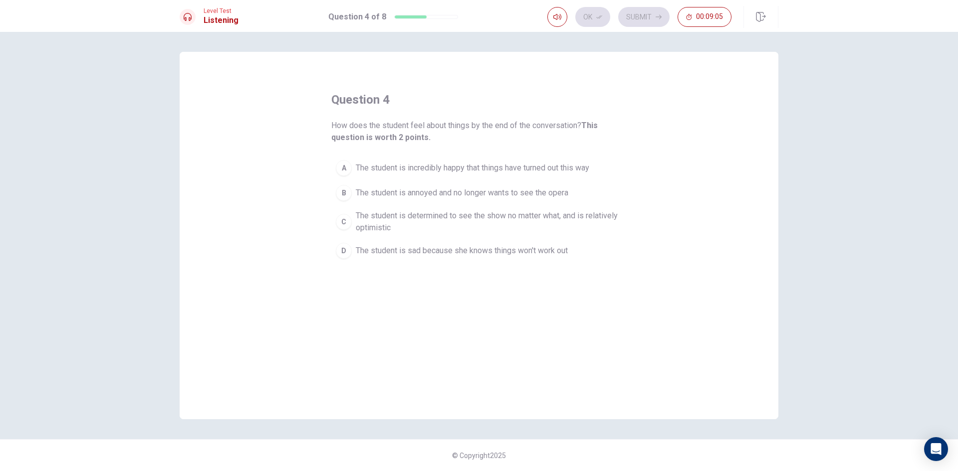
click at [493, 217] on span "The student is determined to see the show no matter what, and is relatively opt…" at bounding box center [489, 222] width 266 height 24
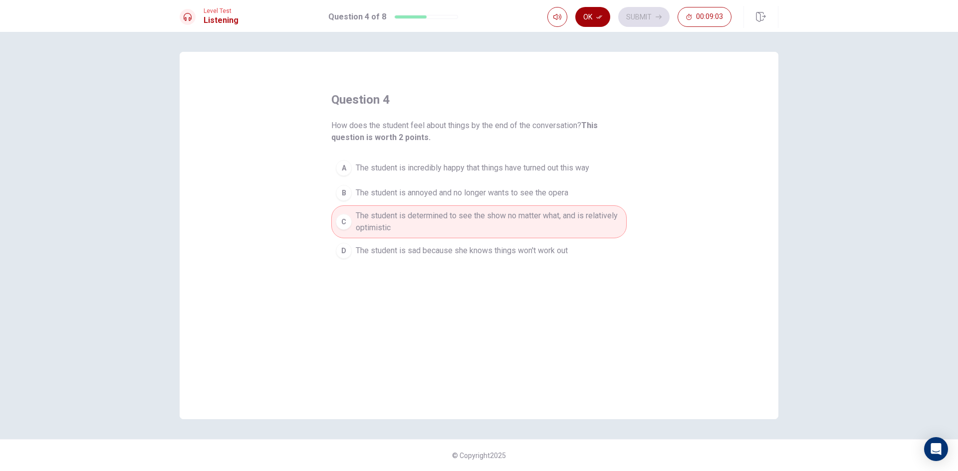
click at [588, 19] on button "Ok" at bounding box center [592, 17] width 35 height 20
click at [641, 16] on button "Submit" at bounding box center [643, 17] width 51 height 20
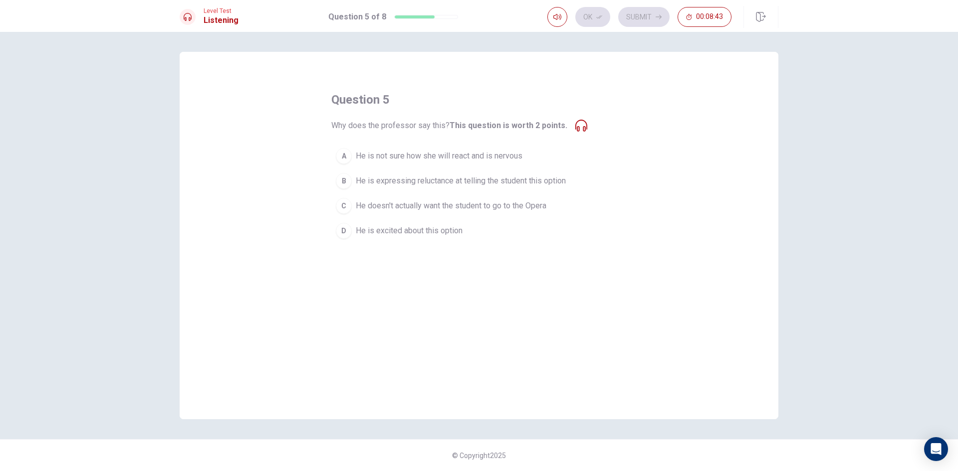
click at [429, 238] on button "D He is excited about this option" at bounding box center [478, 231] width 295 height 25
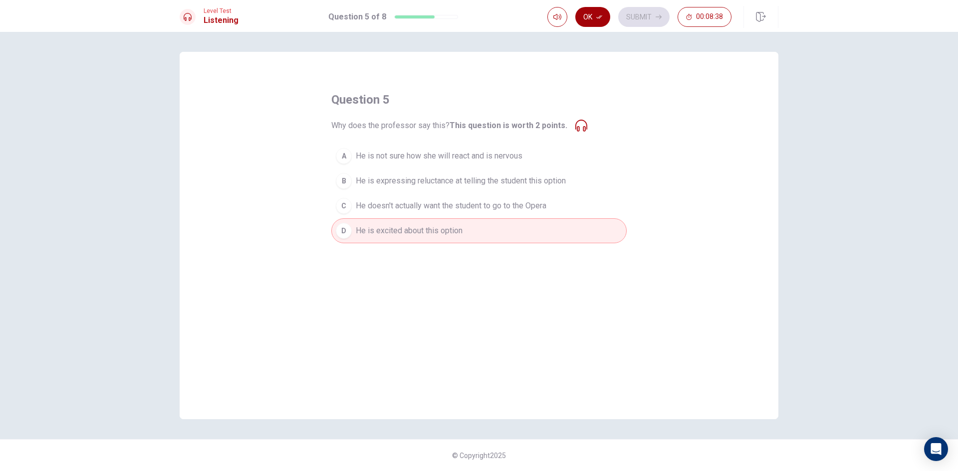
click at [601, 15] on icon "button" at bounding box center [599, 16] width 6 height 3
click at [635, 15] on button "Submit" at bounding box center [643, 17] width 51 height 20
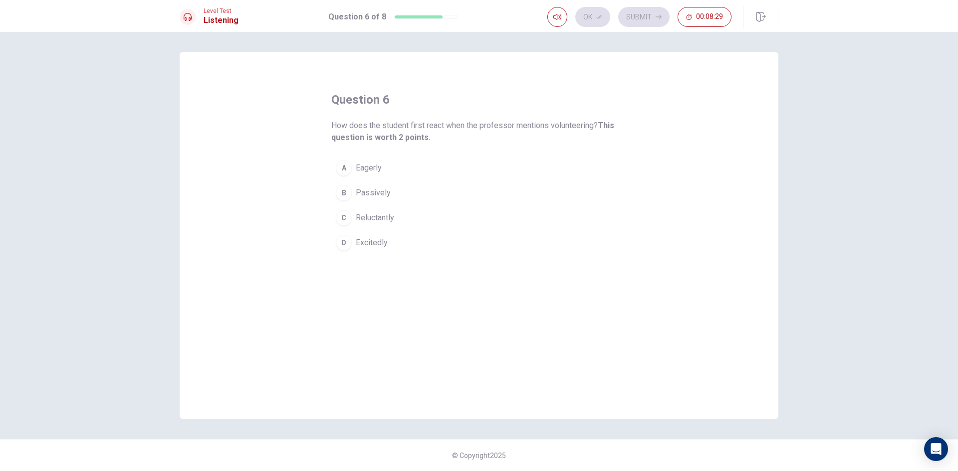
click at [392, 220] on span "Reluctantly" at bounding box center [375, 218] width 38 height 12
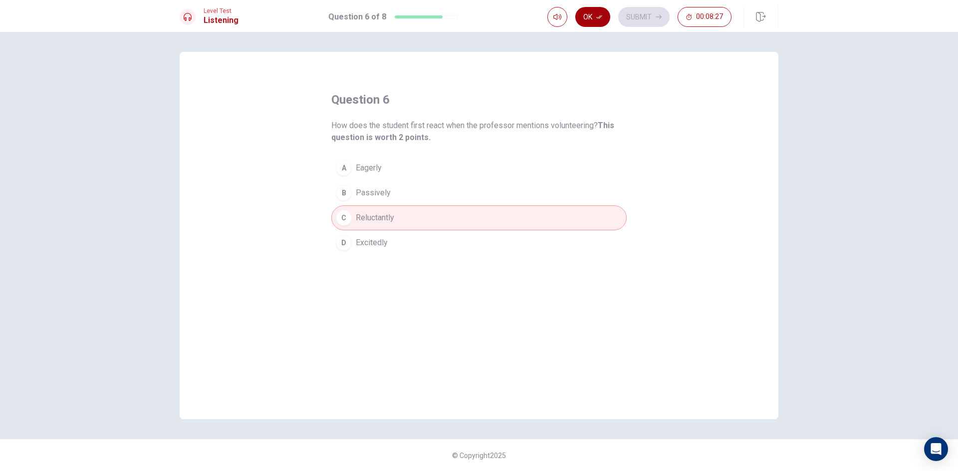
click at [604, 19] on button "Ok" at bounding box center [592, 17] width 35 height 20
click at [635, 20] on button "Submit" at bounding box center [643, 17] width 51 height 20
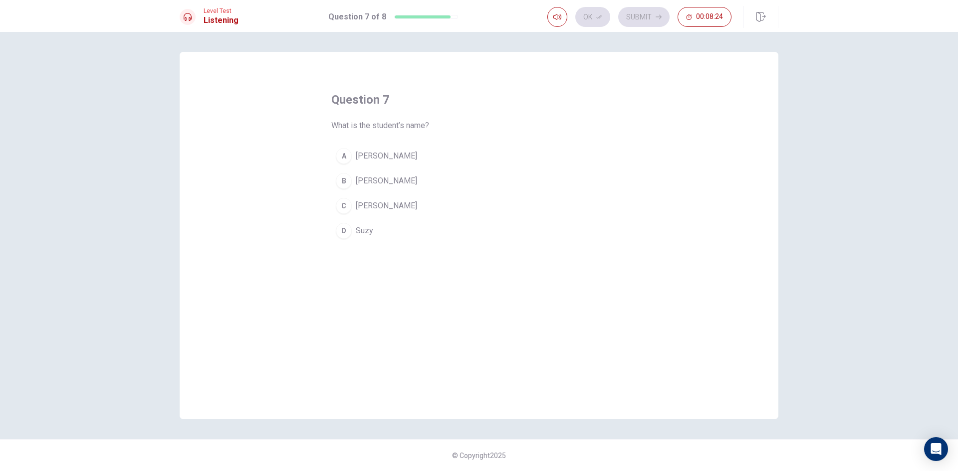
click at [390, 157] on button "A Sarah" at bounding box center [478, 156] width 295 height 25
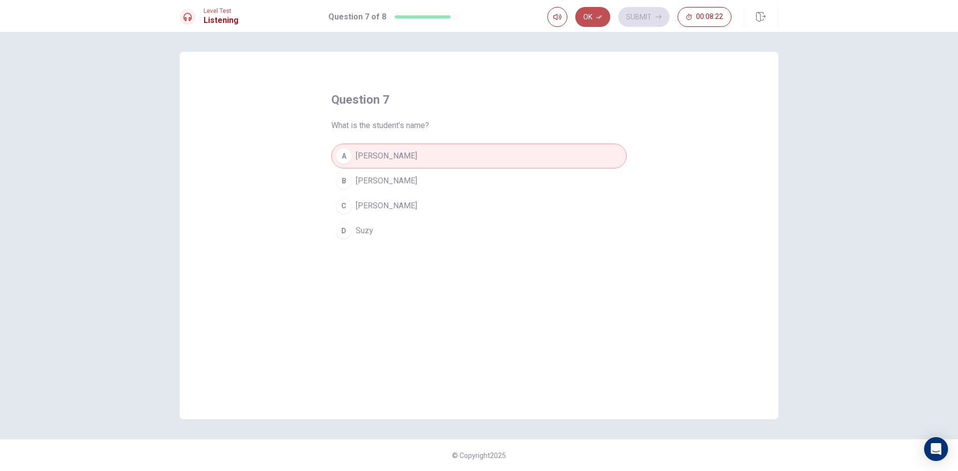
click at [602, 20] on button "Ok" at bounding box center [592, 17] width 35 height 20
click at [646, 20] on button "Submit" at bounding box center [643, 17] width 51 height 20
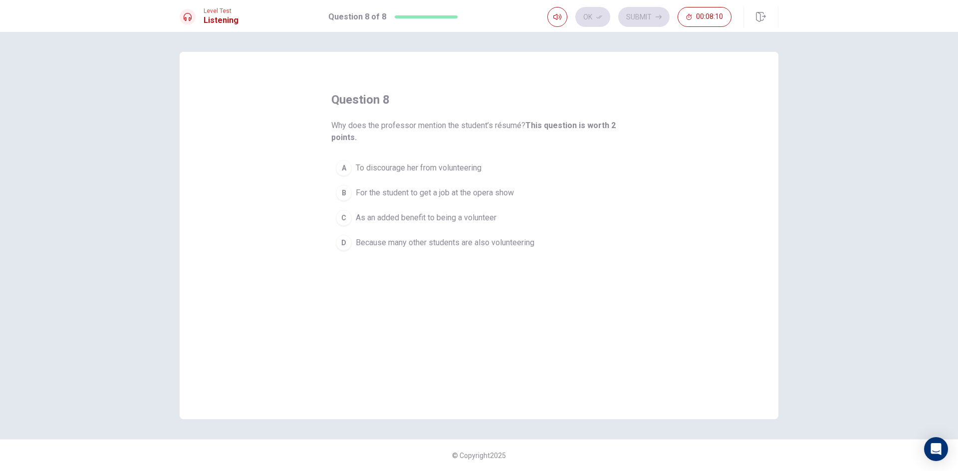
click at [403, 213] on span "As an added benefit to being a volunteer" at bounding box center [426, 218] width 141 height 12
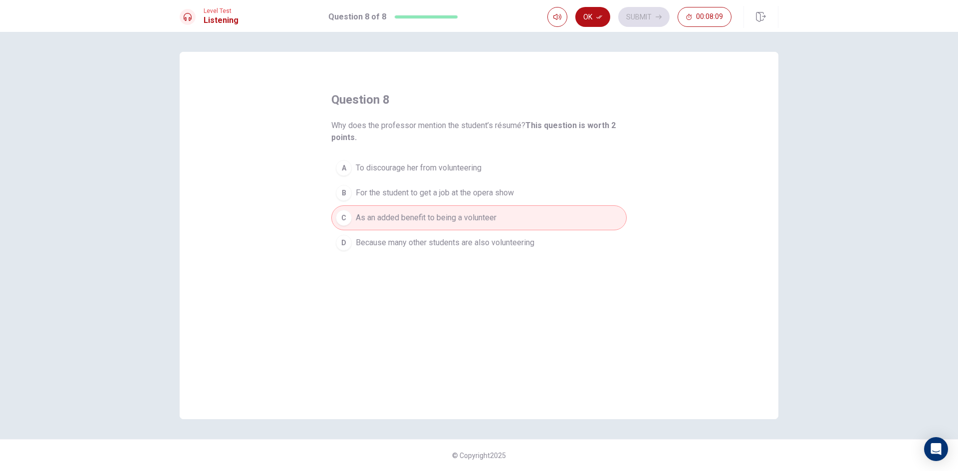
click at [599, 23] on button "Ok" at bounding box center [592, 17] width 35 height 20
click at [653, 24] on button "Submit" at bounding box center [643, 17] width 51 height 20
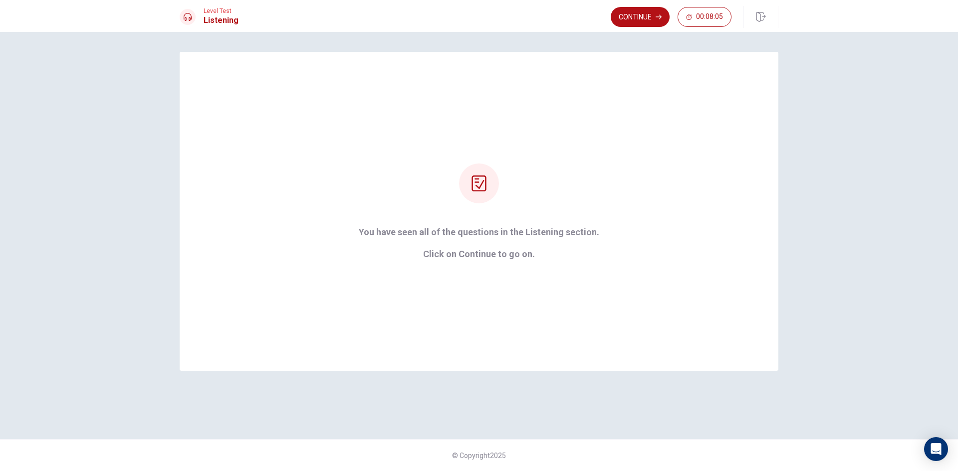
drag, startPoint x: 639, startPoint y: 12, endPoint x: 619, endPoint y: 23, distance: 22.8
click at [640, 12] on button "Continue" at bounding box center [640, 17] width 59 height 20
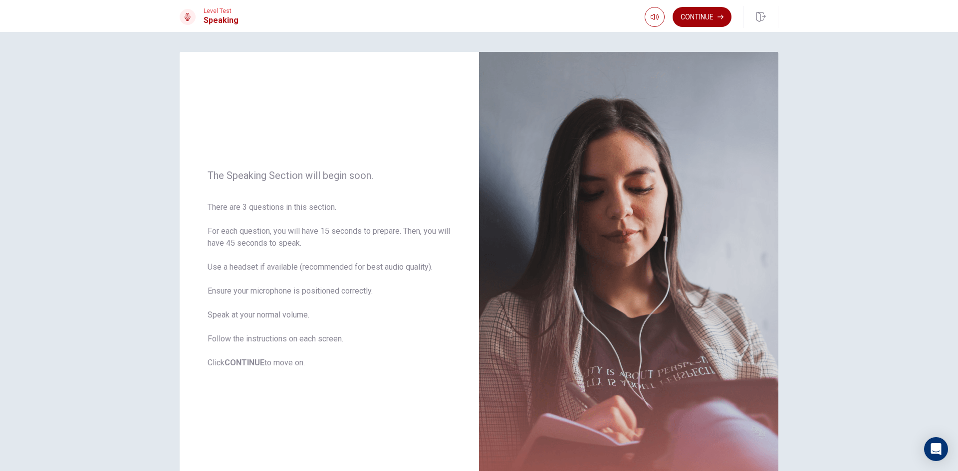
click at [700, 12] on button "Continue" at bounding box center [702, 17] width 59 height 20
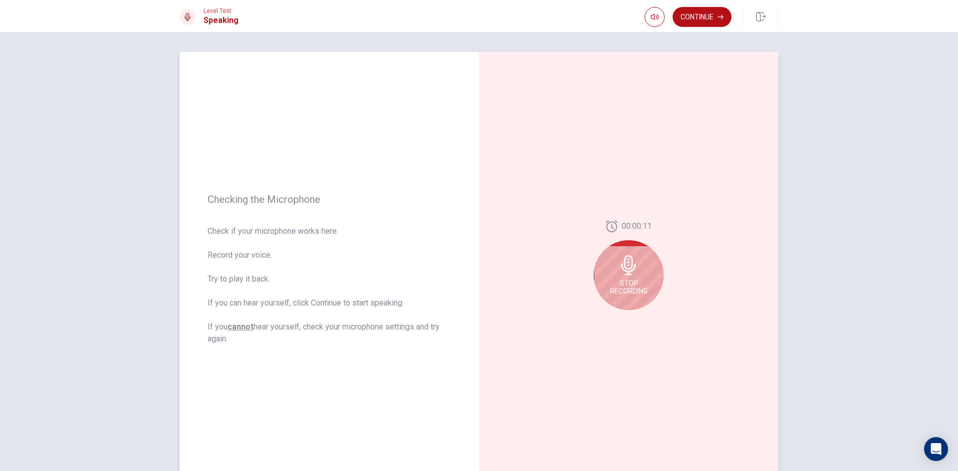
click at [629, 272] on icon at bounding box center [629, 265] width 20 height 20
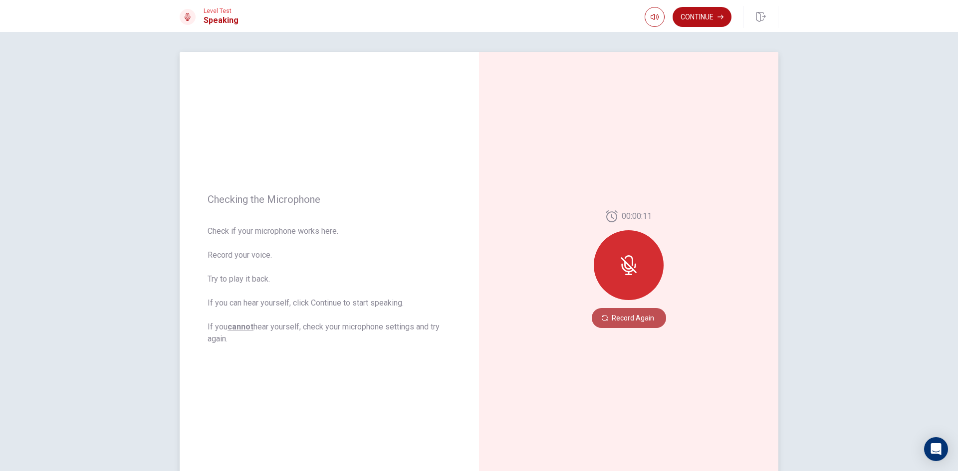
click at [617, 312] on button "Record Again" at bounding box center [629, 318] width 74 height 20
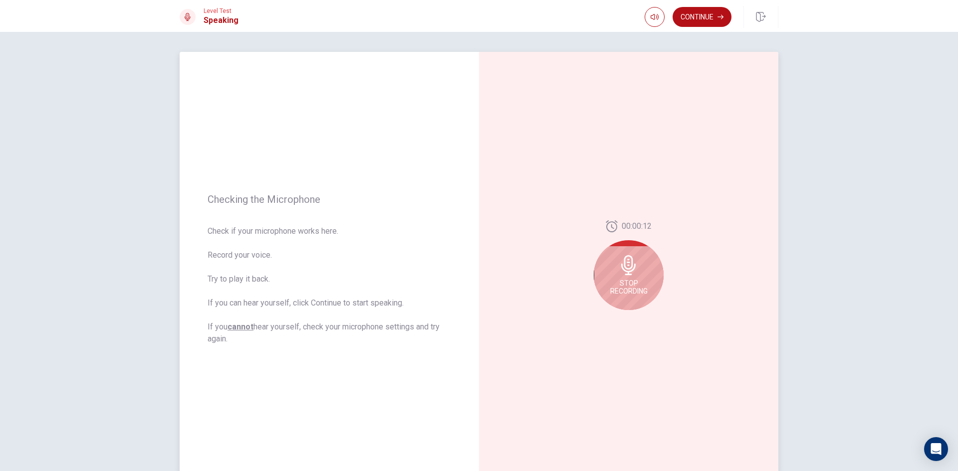
click at [605, 262] on div "Stop Recording" at bounding box center [629, 275] width 70 height 70
click at [637, 320] on icon "Play Audio" at bounding box center [639, 318] width 4 height 6
click at [633, 318] on button "Play Audio" at bounding box center [640, 318] width 14 height 14
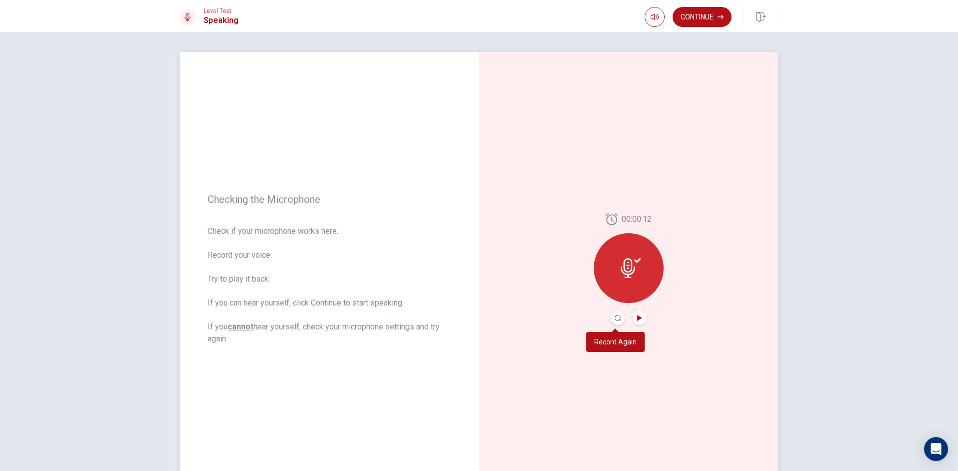
click at [612, 317] on button "Record Again" at bounding box center [618, 318] width 14 height 14
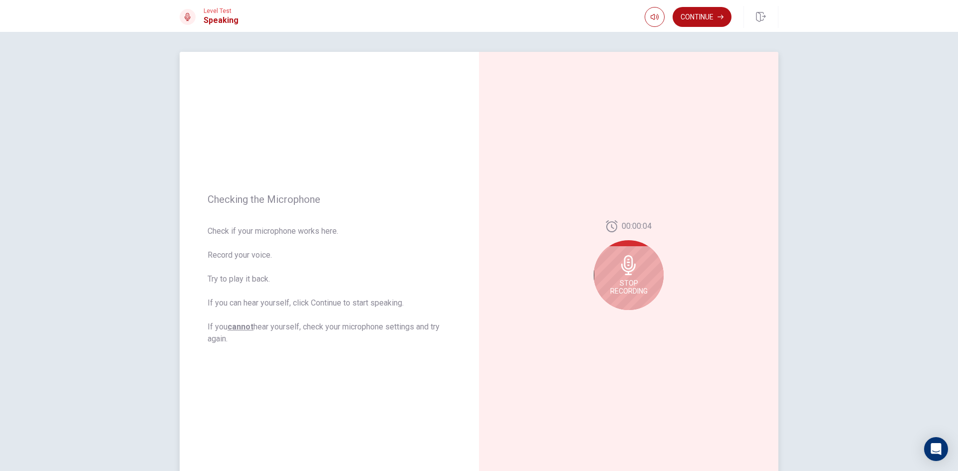
click at [626, 263] on icon at bounding box center [628, 265] width 14 height 20
click at [640, 315] on button "Play Audio" at bounding box center [640, 318] width 14 height 14
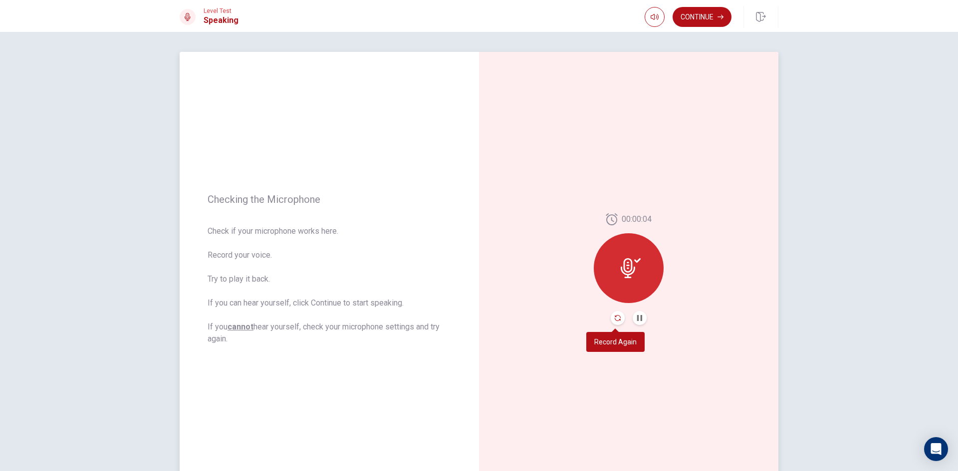
click at [617, 319] on icon "Record Again" at bounding box center [618, 318] width 6 height 6
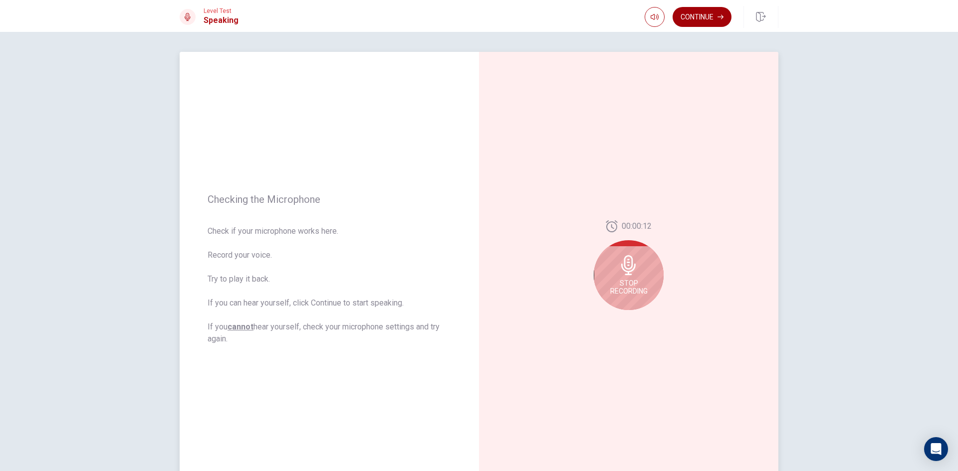
click at [705, 12] on button "Continue" at bounding box center [702, 17] width 59 height 20
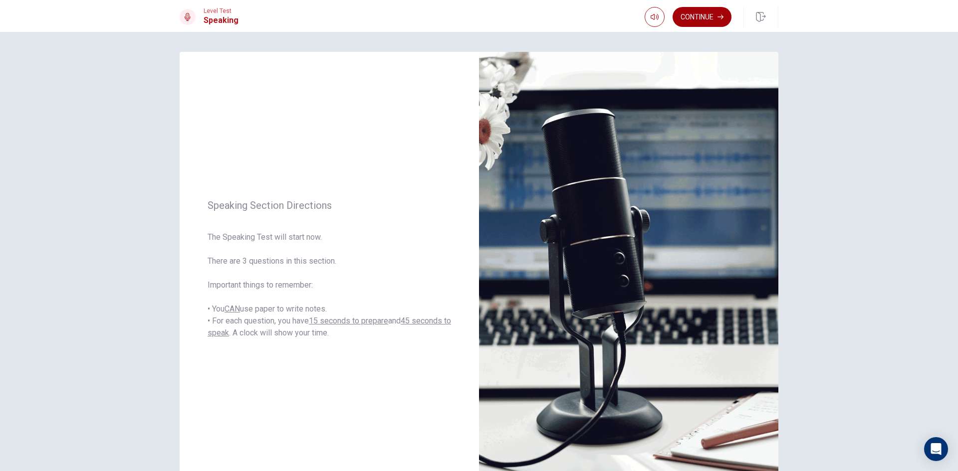
click at [721, 18] on icon "button" at bounding box center [720, 17] width 6 height 4
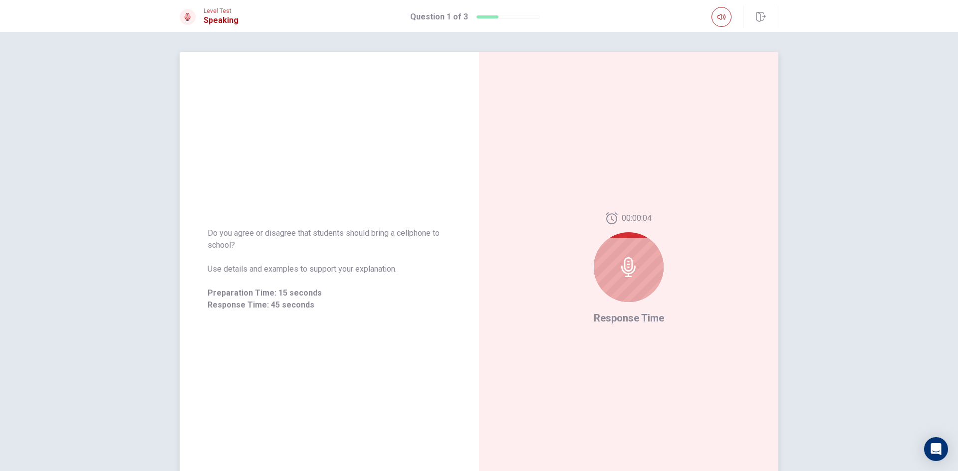
click at [638, 256] on div at bounding box center [629, 267] width 70 height 70
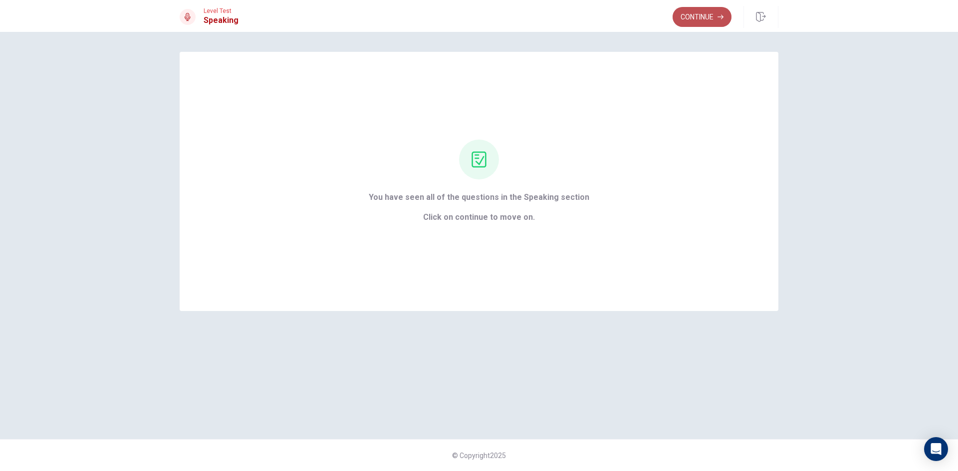
click at [696, 20] on button "Continue" at bounding box center [702, 17] width 59 height 20
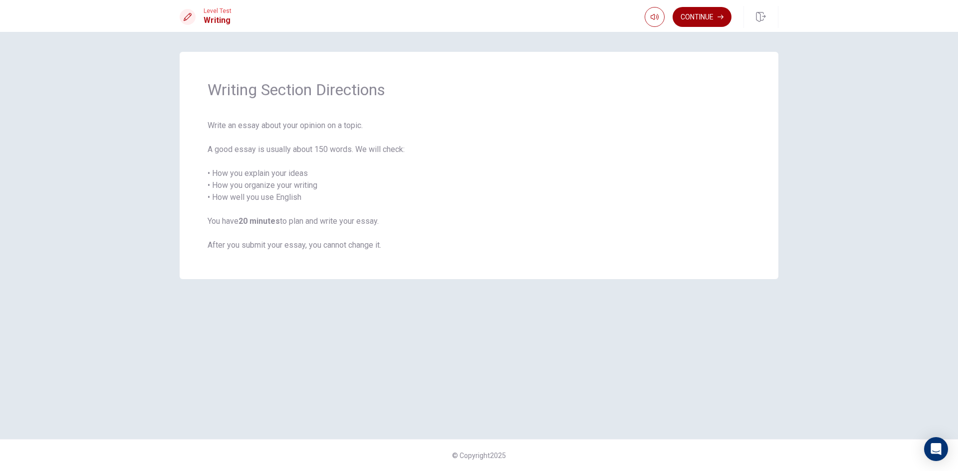
click at [693, 22] on button "Continue" at bounding box center [702, 17] width 59 height 20
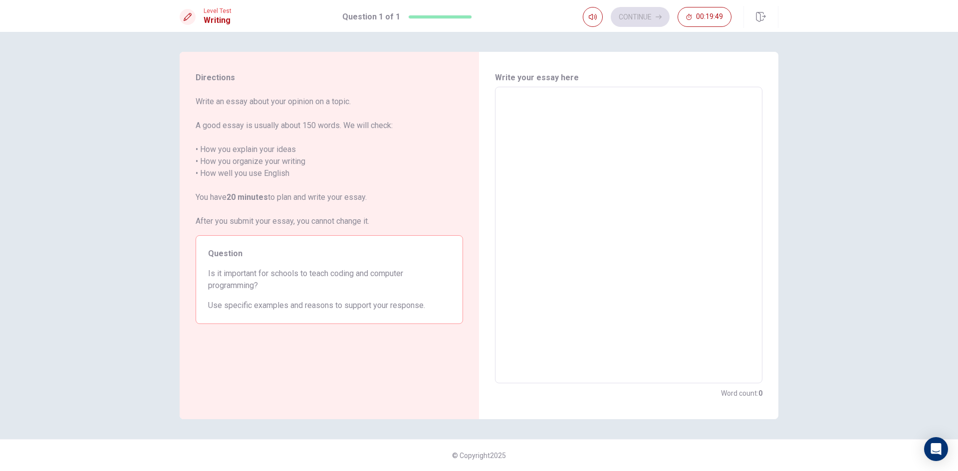
click at [577, 203] on textarea at bounding box center [628, 235] width 253 height 280
type textarea "i"
type textarea "x"
type textarea "I"
type textarea "x"
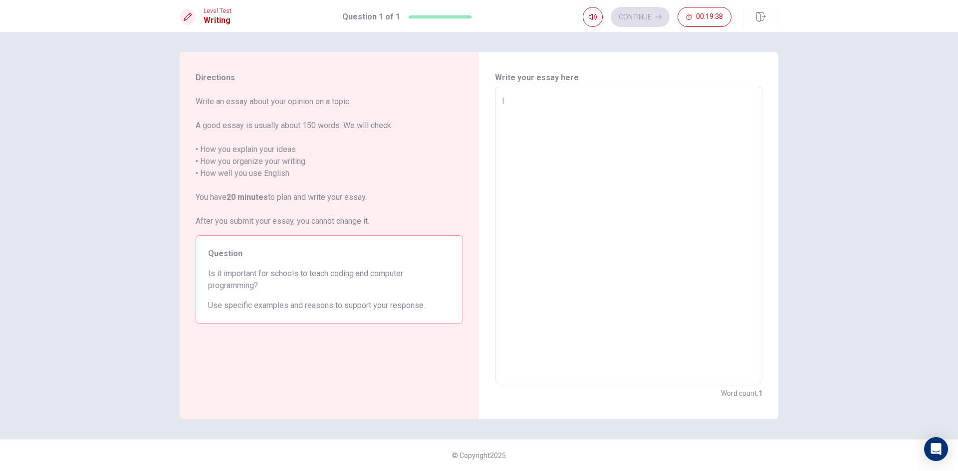
type textarea "In"
type textarea "x"
type textarea "In"
type textarea "x"
type textarea "In m"
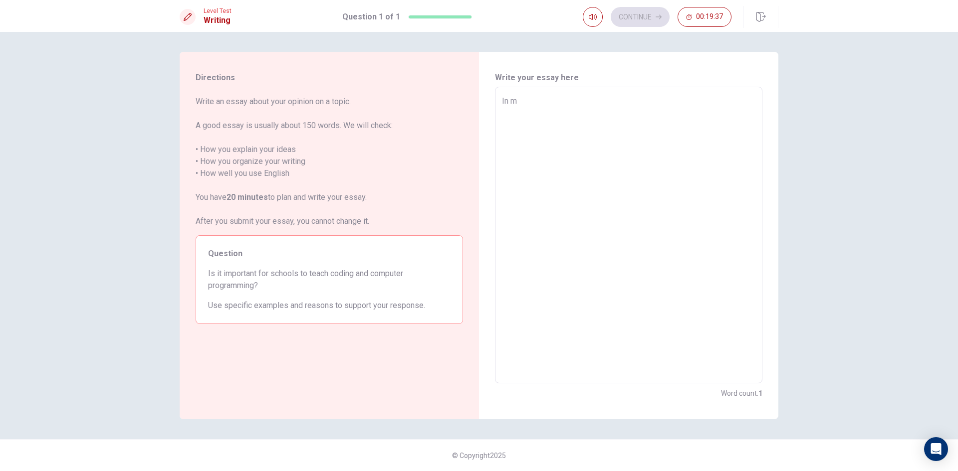
type textarea "x"
type textarea "In my"
type textarea "x"
type textarea "In my"
type textarea "x"
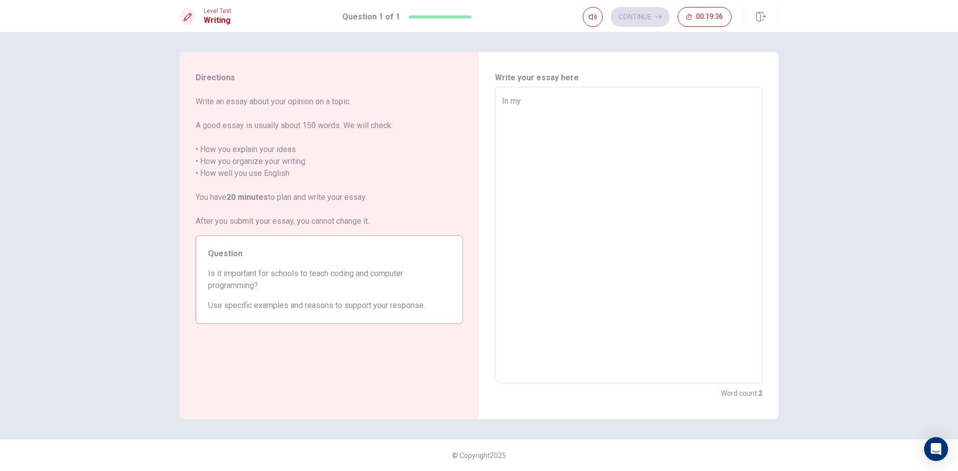
type textarea "In my o"
type textarea "x"
type textarea "In my op"
type textarea "x"
type textarea "In my opi"
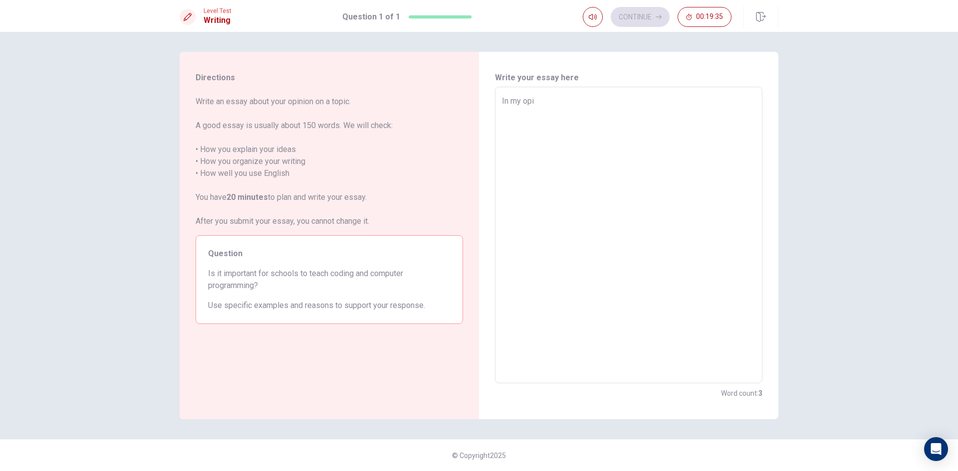
type textarea "x"
type textarea "In my opin"
type textarea "x"
type textarea "In my opini"
type textarea "x"
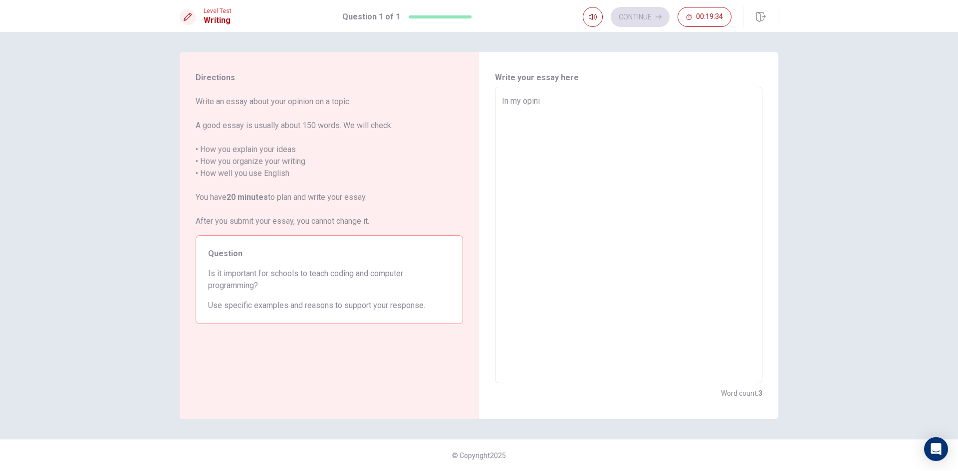
type textarea "In my opinio"
type textarea "x"
type textarea "In my opinion"
type textarea "x"
type textarea "In my opinion<"
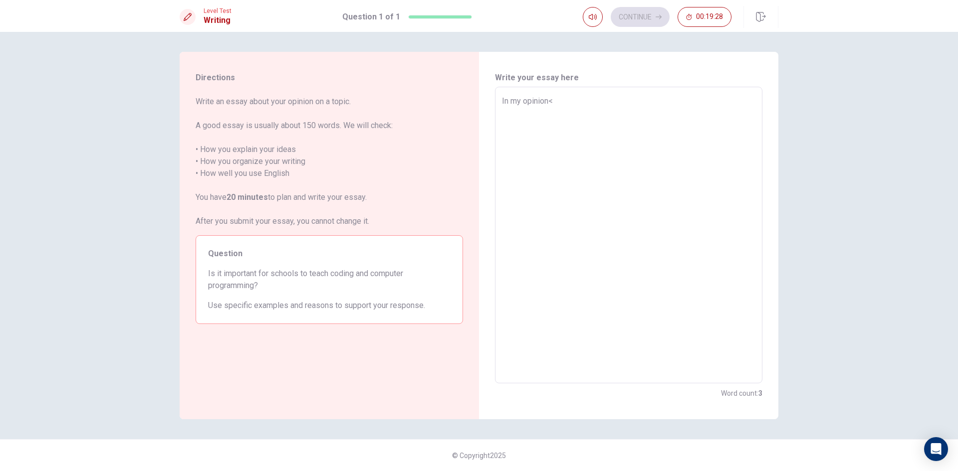
type textarea "x"
type textarea "In my opinion"
type textarea "x"
type textarea "In my opinion,"
type textarea "x"
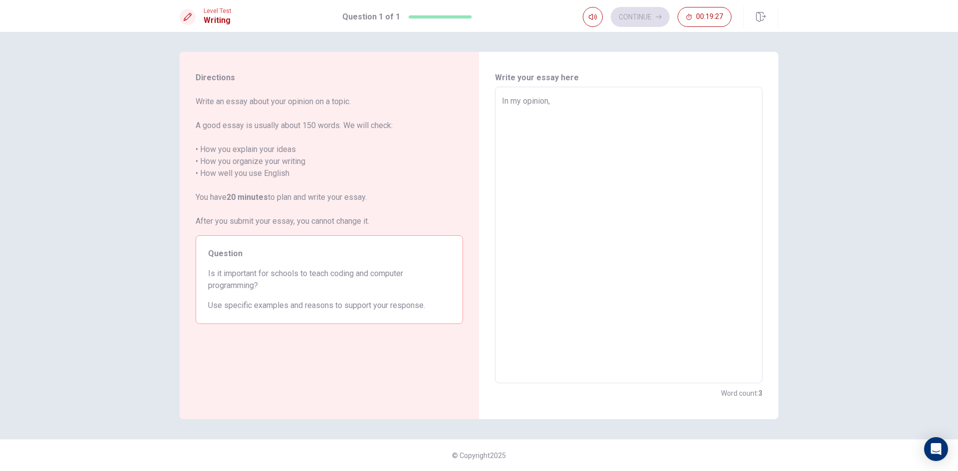
type textarea "In my opinion"
type textarea "x"
type textarea "In my opinion,"
type textarea "x"
type textarea "In my opinion,"
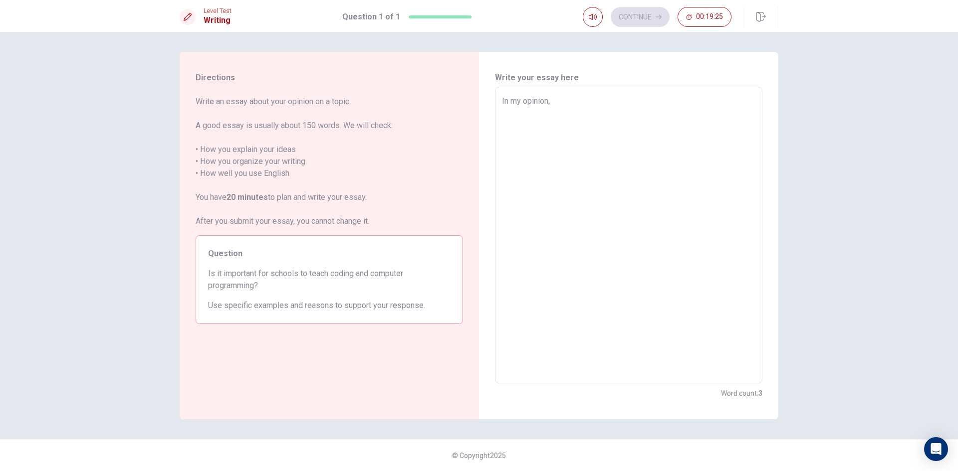
type textarea "x"
type textarea "In my opinion, I"
type textarea "x"
type textarea "In my opinion, I"
type textarea "x"
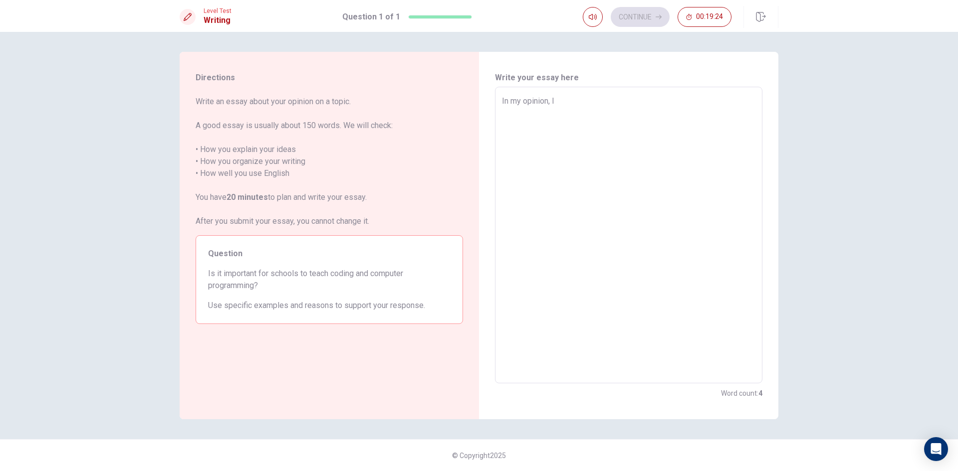
type textarea "In my opinion, I t"
type textarea "x"
type textarea "In my opinion, I th"
type textarea "x"
type textarea "In my opinion, I thi"
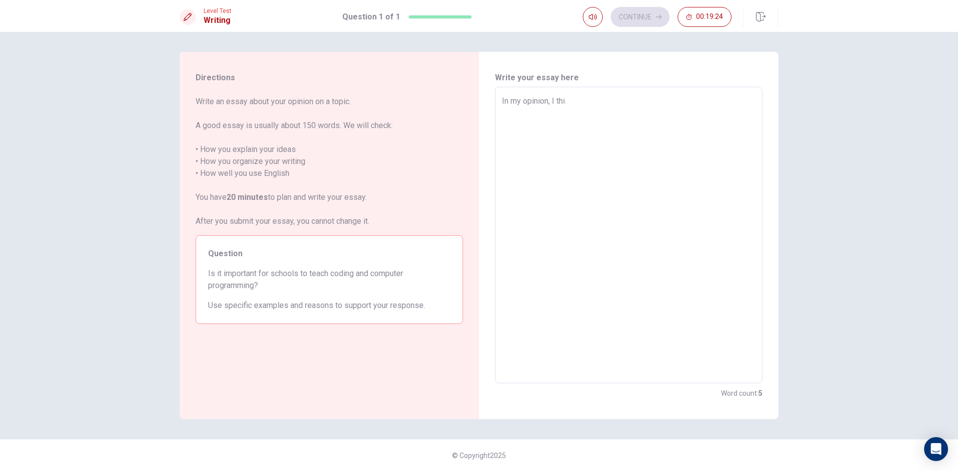
type textarea "x"
type textarea "In my opinion, I thin"
type textarea "x"
type textarea "In my opinion, I think"
type textarea "x"
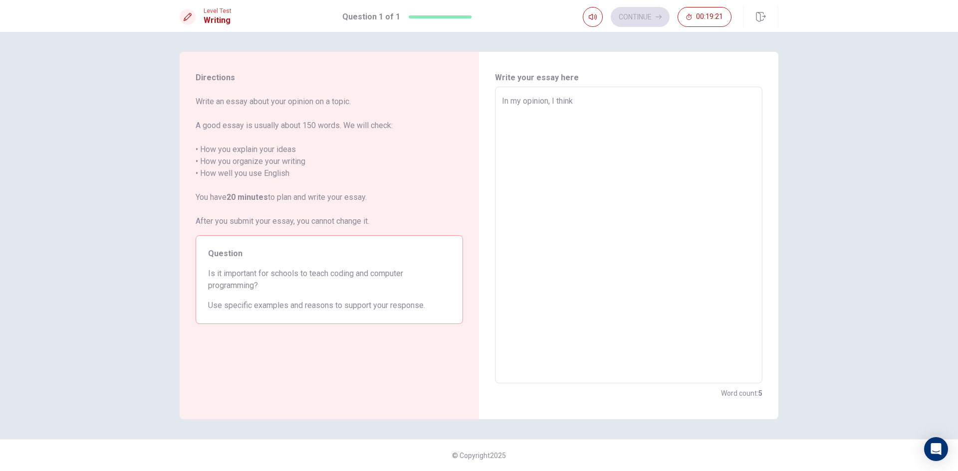
type textarea "In my opinion, I think"
type textarea "x"
type textarea "In my opinion, I think i"
type textarea "x"
type textarea "In my opinion, I think it"
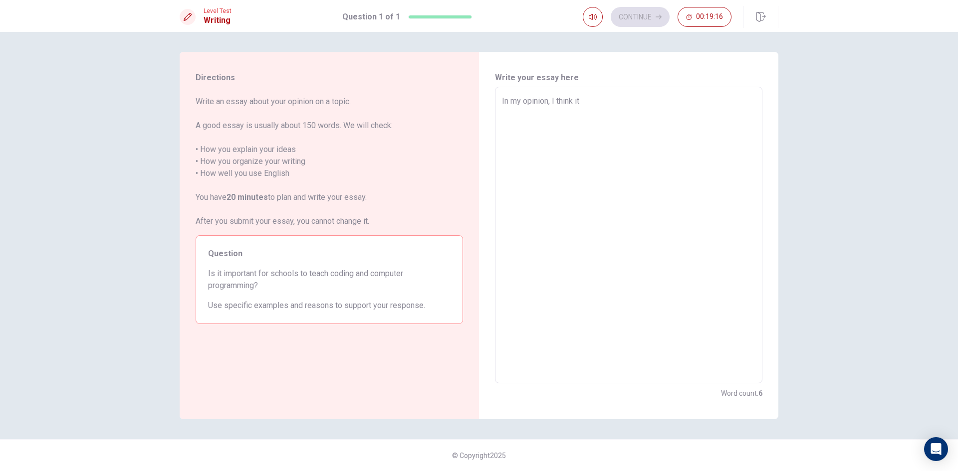
type textarea "x"
type textarea "In my opinion, I think it'"
type textarea "x"
type textarea "In my opinion, I think it's"
type textarea "x"
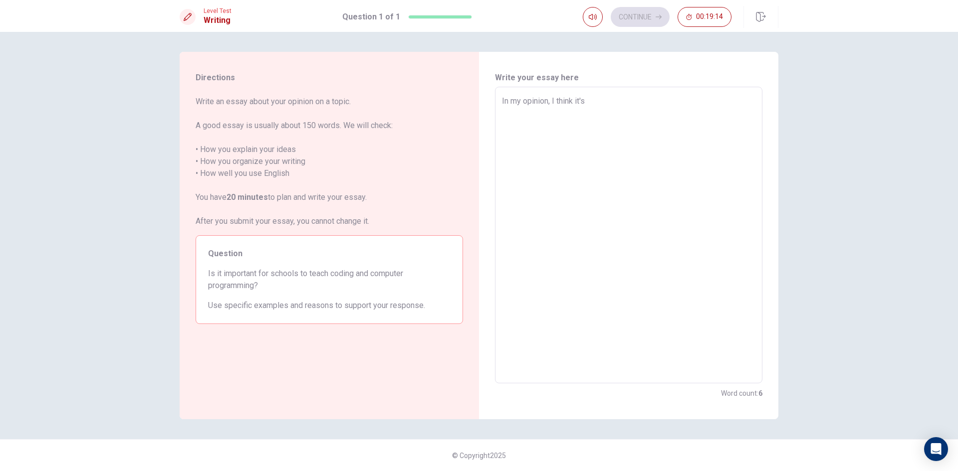
type textarea "In my opinion, I think it's"
type textarea "x"
type textarea "In my opinion, I think it's i"
type textarea "x"
type textarea "In my opinion, I think it's im"
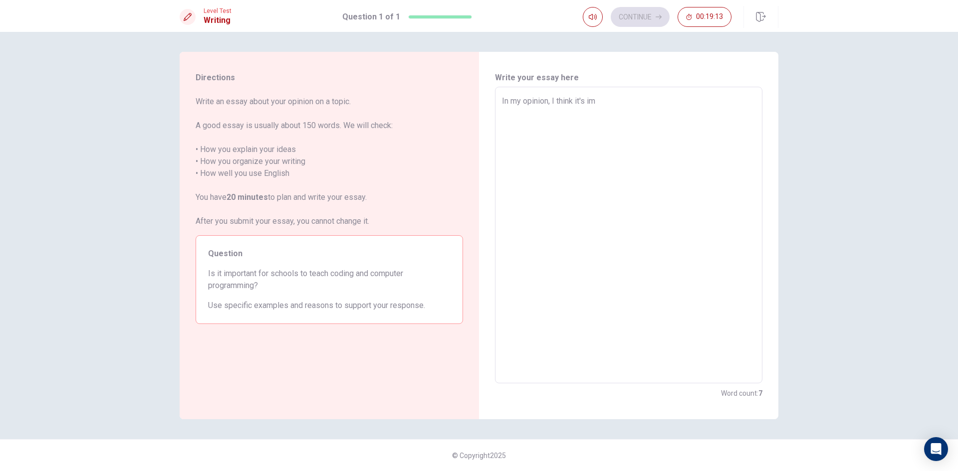
type textarea "x"
type textarea "In my opinion, I think it's imp"
type textarea "x"
type textarea "In my opinion, I think it's impo"
type textarea "x"
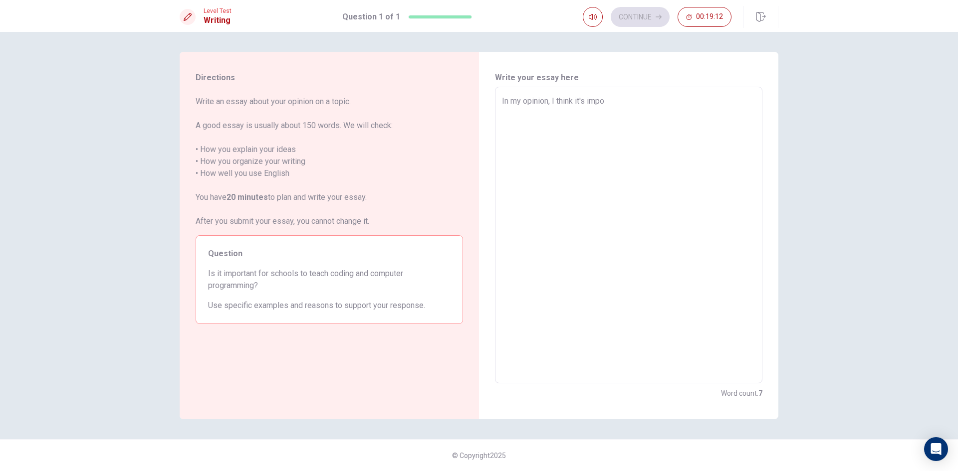
type textarea "In my opinion, I think it's impor"
type textarea "x"
type textarea "In my opinion, I think it's import"
type textarea "x"
type textarea "In my opinion, I think it's importa"
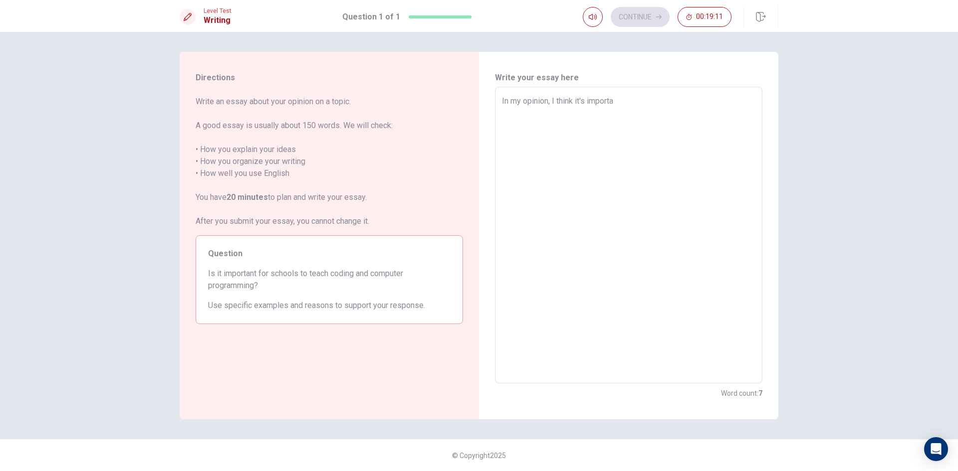
type textarea "x"
type textarea "In my opinion, I think it's importan"
type textarea "x"
type textarea "In my opinion, I think it's important"
type textarea "x"
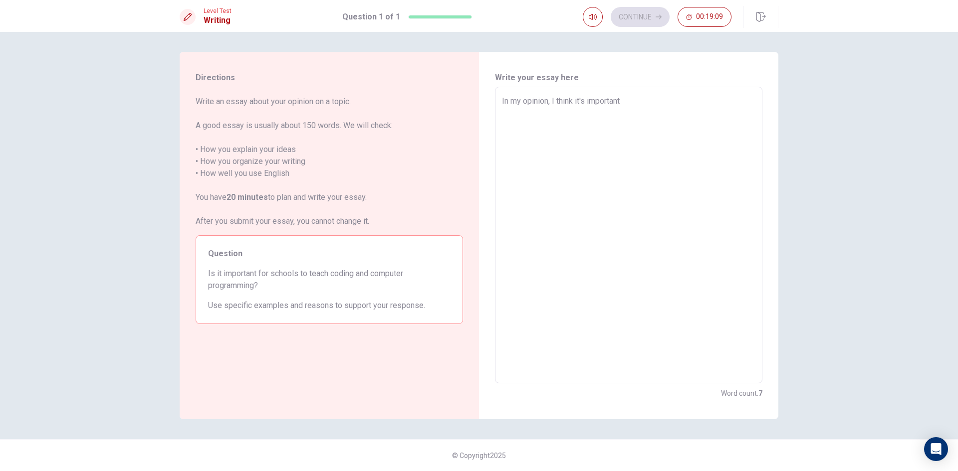
type textarea "In my opinion, I think it's important"
type textarea "x"
type textarea "In my opinion, I think it's important f"
type textarea "x"
type textarea "In my opinion, I think it's important fo"
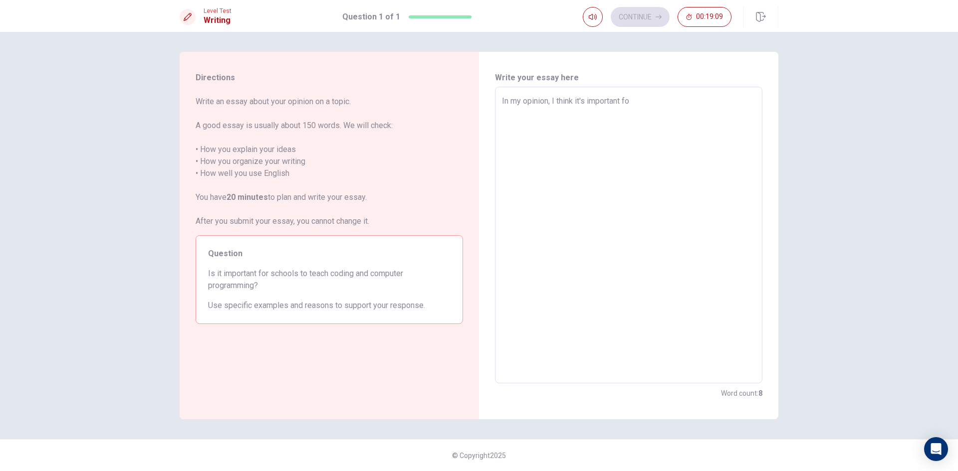
type textarea "x"
type textarea "In my opinion, I think it's important for"
type textarea "x"
type textarea "In my opinion, I think it's important for"
type textarea "x"
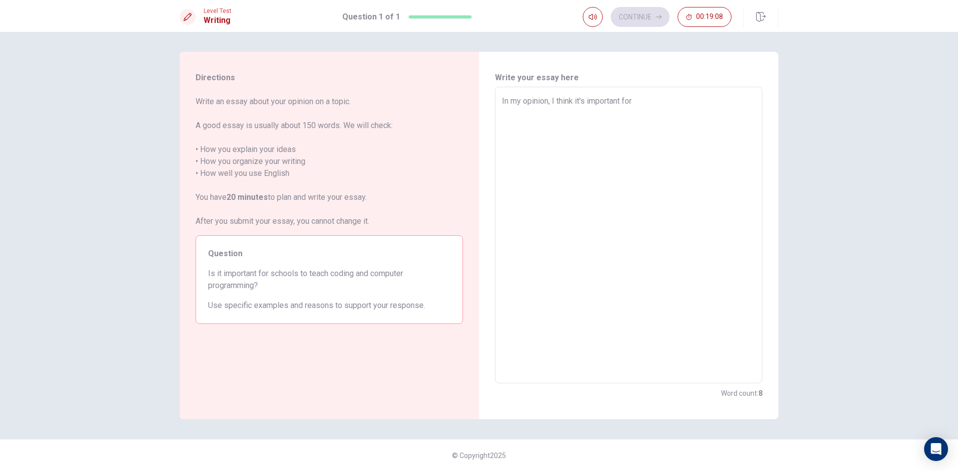
type textarea "In my opinion, I think it's important for s"
type textarea "x"
type textarea "In my opinion, I think it's important for sc"
type textarea "x"
type textarea "In my opinion, I think it's important for sch"
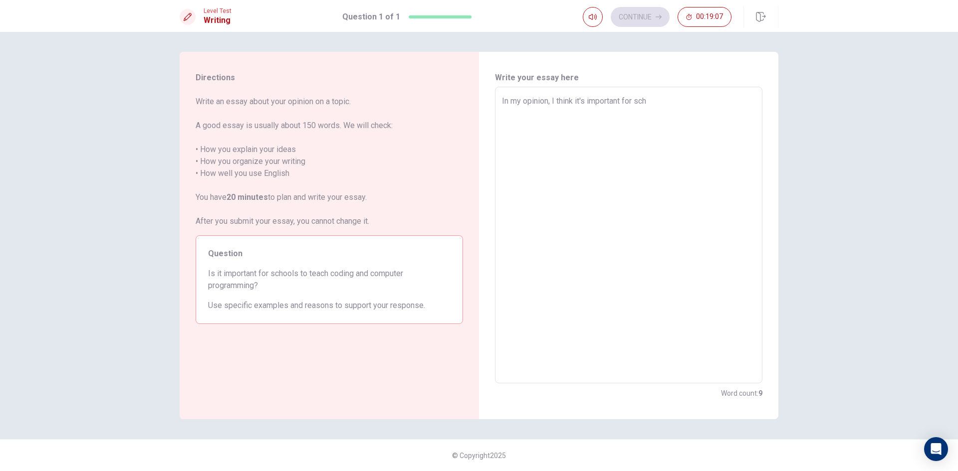
type textarea "x"
type textarea "In my opinion, I think it's important for scho"
type textarea "x"
type textarea "In my opinion, I think it's important for schoo"
type textarea "x"
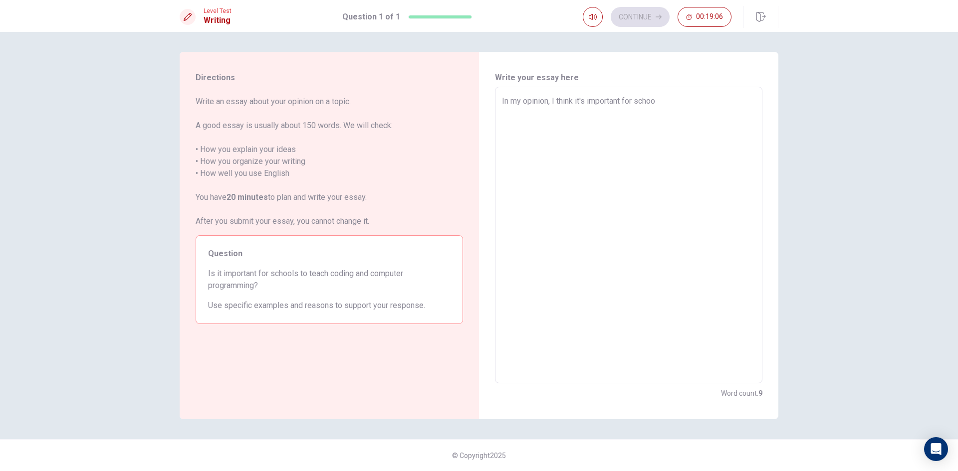
type textarea "In my opinion, I think it's important for school"
type textarea "x"
type textarea "In my opinion, I think it's important for schools"
type textarea "x"
type textarea "In my opinion, I think it's important for schools"
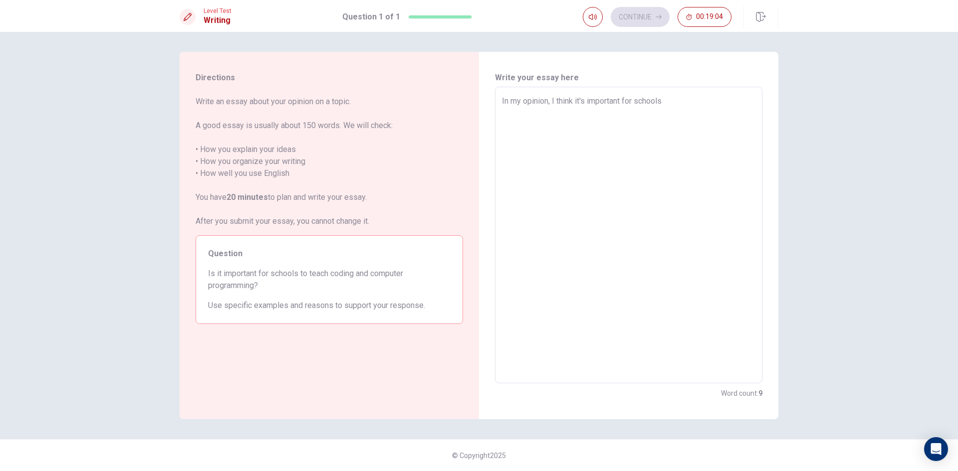
type textarea "x"
type textarea "In my opinion, I think it's important for schools t"
type textarea "x"
type textarea "In my opinion, I think it's important for schools to"
type textarea "x"
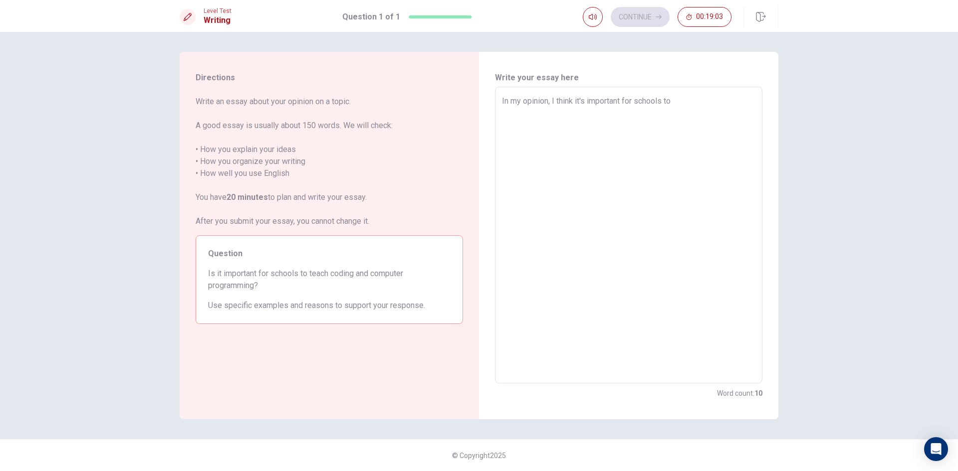
type textarea "In my opinion, I think it's important for schools to"
type textarea "x"
type textarea "In my opinion, I think it's important for schools to t"
type textarea "x"
type textarea "In my opinion, I think it's important for schools to te"
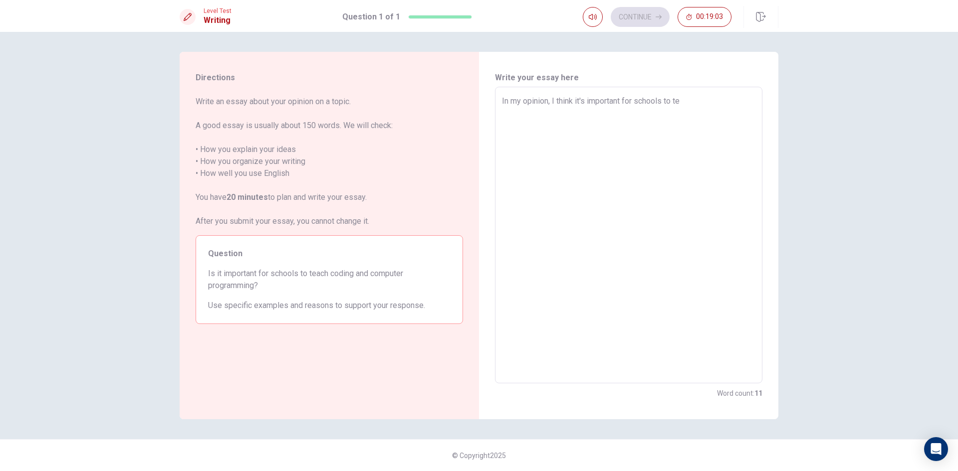
type textarea "x"
type textarea "In my opinion, I think it's important for schools to tea"
type textarea "x"
type textarea "In my opinion, I think it's important for schools to teac"
type textarea "x"
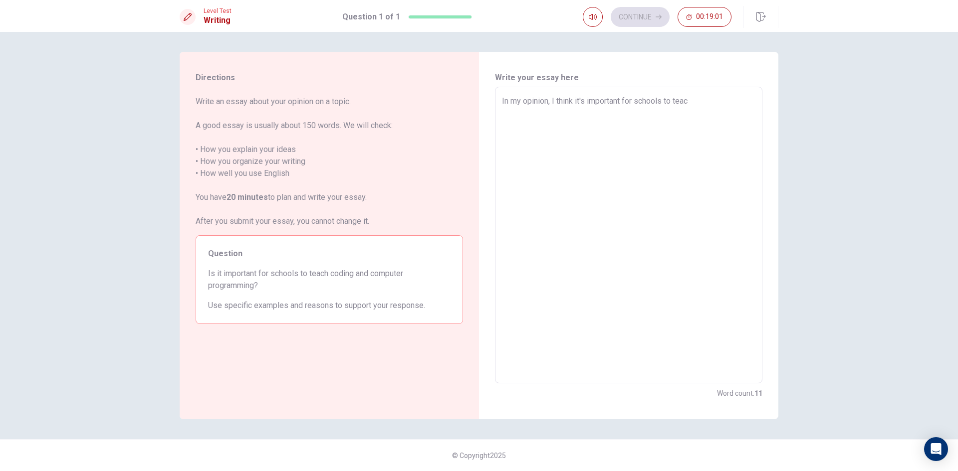
type textarea "In my opinion, I think it's important for schools to teach"
type textarea "x"
type textarea "In my opinion, I think it's important for schools to teach"
type textarea "x"
type textarea "In my opinion, I think it's important for schools to teach c"
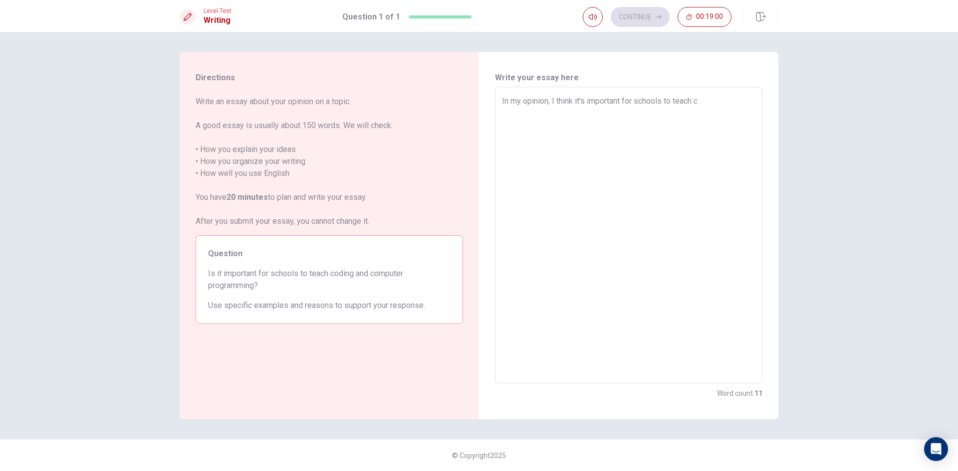
type textarea "x"
type textarea "In my opinion, I think it's important for schools to teach co"
type textarea "x"
type textarea "In my opinion, I think it's important for schools to teach cod"
type textarea "x"
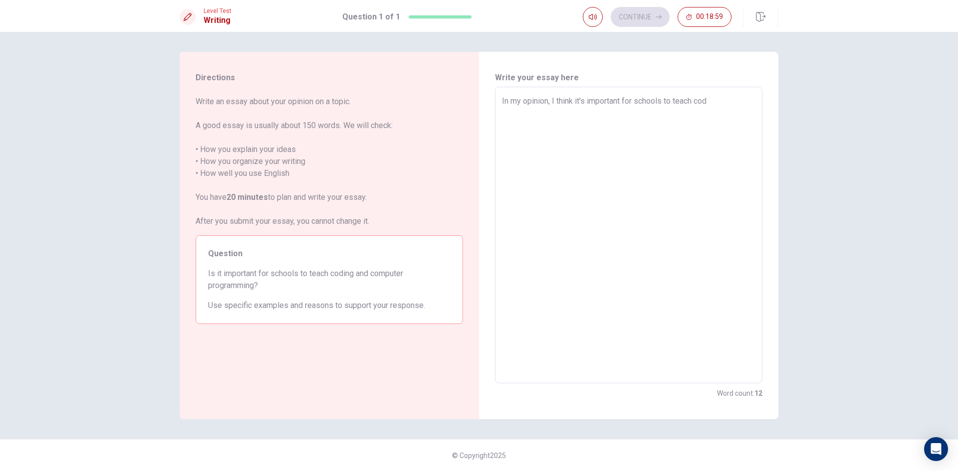
type textarea "In my opinion, I think it's important for schools to teach codi"
type textarea "x"
type textarea "In my opinion, I think it's important for schools to teach codin"
type textarea "x"
type textarea "In my opinion, I think it's important for schools to teach coding"
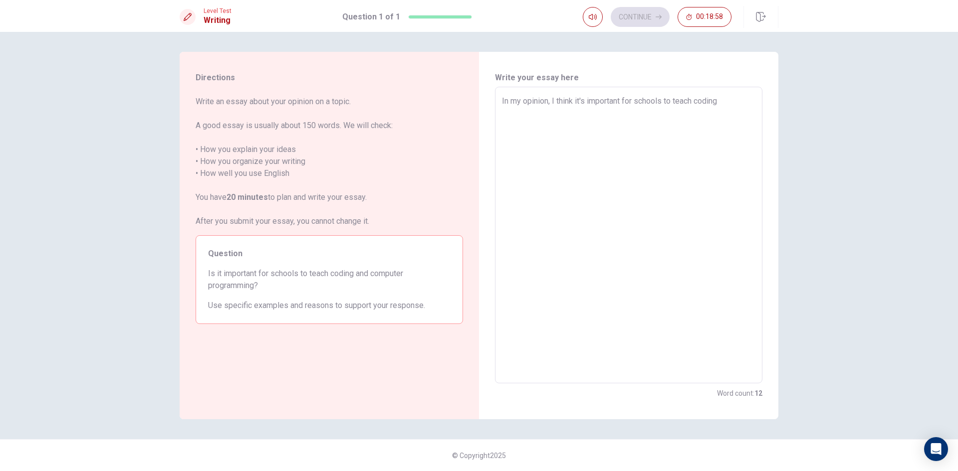
type textarea "x"
type textarea "In my opinion, I think it's important for schools to teach coding"
type textarea "x"
type textarea "In my opinion, I think it's important for schools to teach coding a"
type textarea "x"
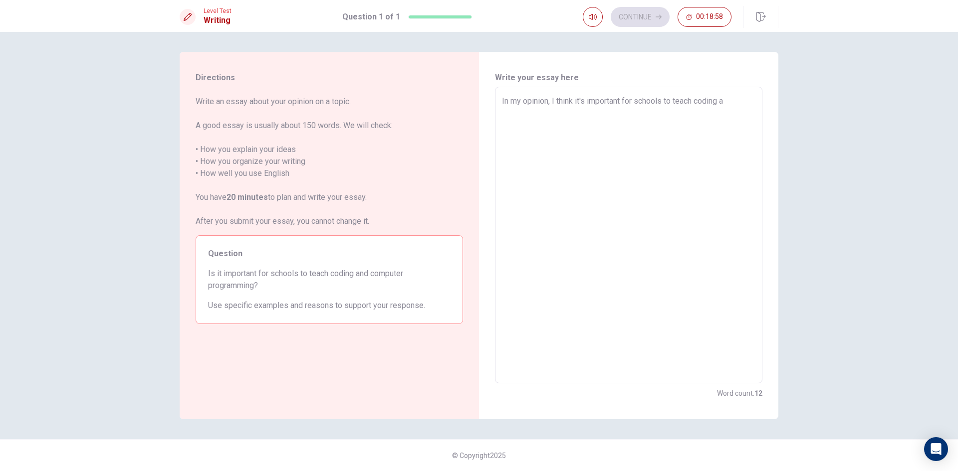
type textarea "In my opinion, I think it's important for schools to teach coding an"
type textarea "x"
type textarea "In my opinion, I think it's important for schools to teach coding and"
type textarea "x"
type textarea "In my opinion, I think it's important for schools to teach coding and"
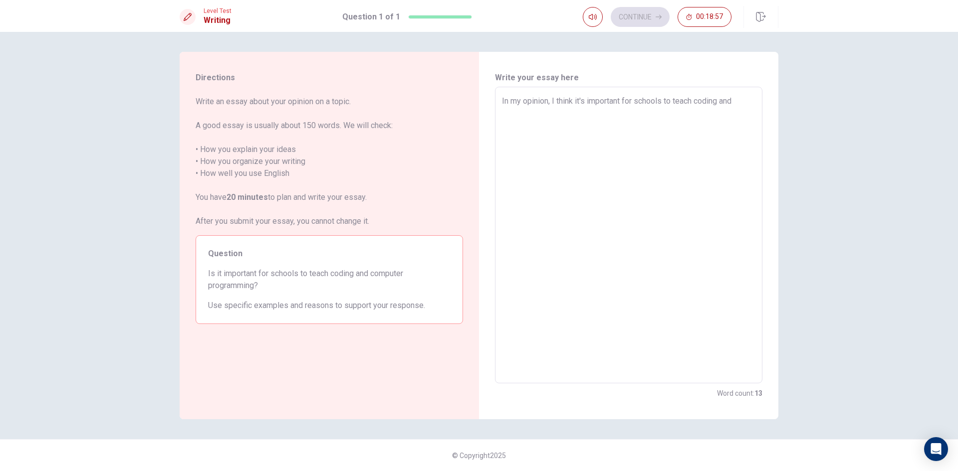
type textarea "x"
type textarea "In my opinion, I think it's important for schools to teach coding and c"
type textarea "x"
type textarea "In my opinion, I think it's important for schools to teach coding and co"
type textarea "x"
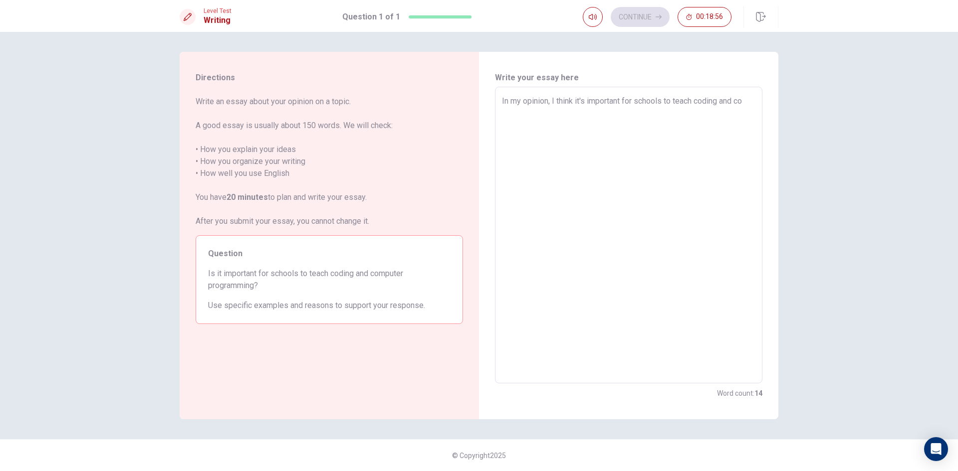
type textarea "In my opinion, I think it's important for schools to teach coding and com"
type textarea "x"
type textarea "In my opinion, I think it's important for schools to teach coding and comp"
type textarea "x"
type textarea "In my opinion, I think it's important for schools to teach coding and compu"
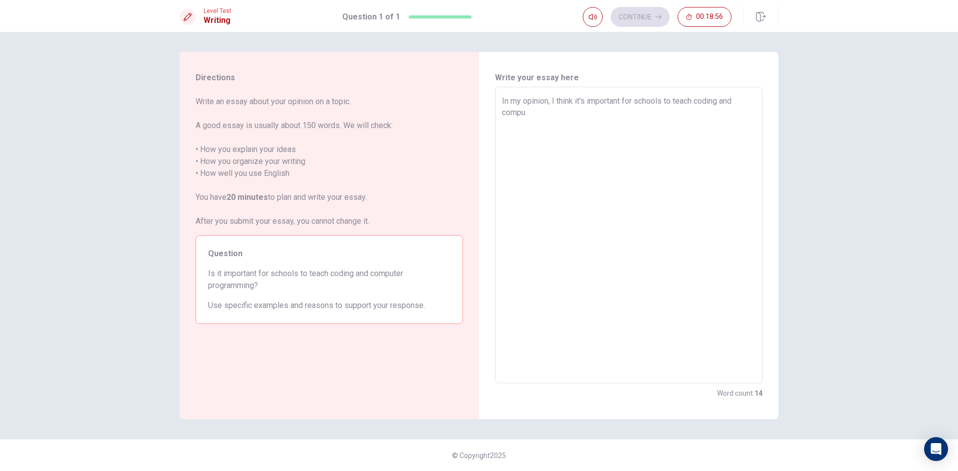
type textarea "x"
type textarea "In my opinion, I think it's important for schools to teach coding and comput"
type textarea "x"
type textarea "In my opinion, I think it's important for schools to teach coding and compute"
type textarea "x"
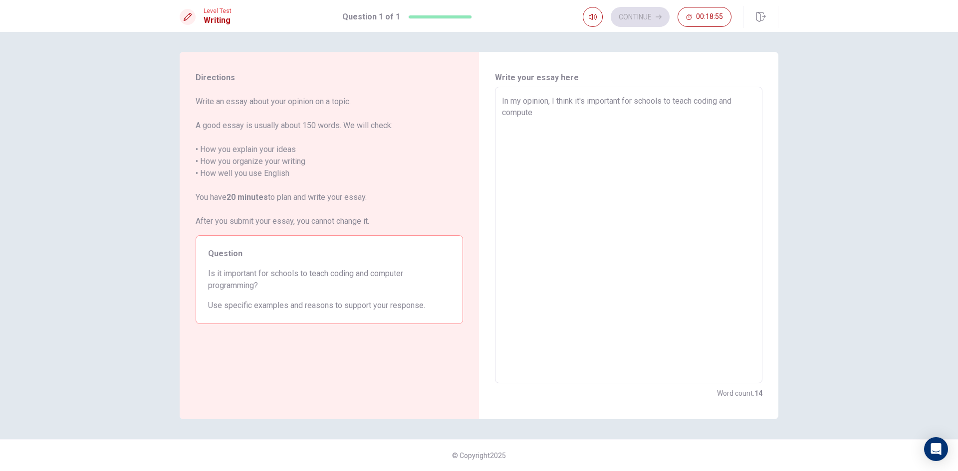
type textarea "In my opinion, I think it's important for schools to teach coding and computer"
type textarea "x"
type textarea "In my opinion, I think it's important for schools to teach coding and computer"
type textarea "x"
type textarea "In my opinion, I think it's important for schools to teach coding and computer p"
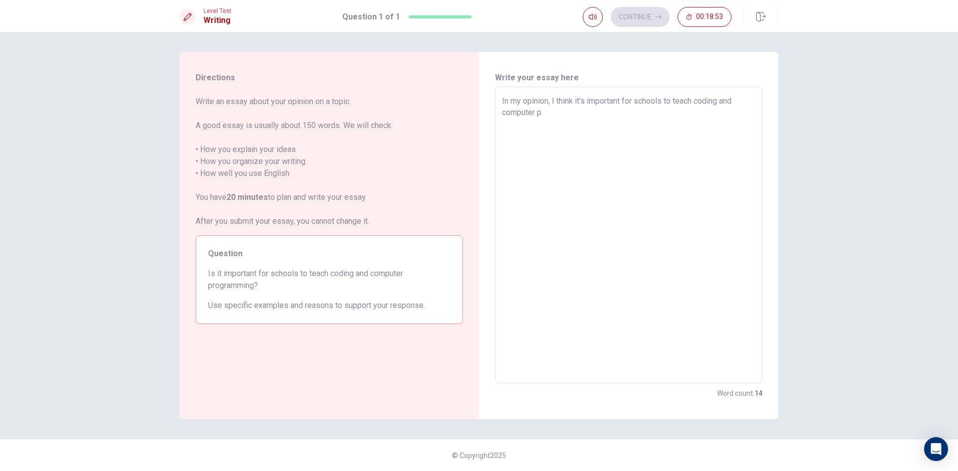
type textarea "x"
type textarea "In my opinion, I think it's important for schools to teach coding and computer …"
type textarea "x"
type textarea "In my opinion, I think it's important for schools to teach coding and computer …"
type textarea "x"
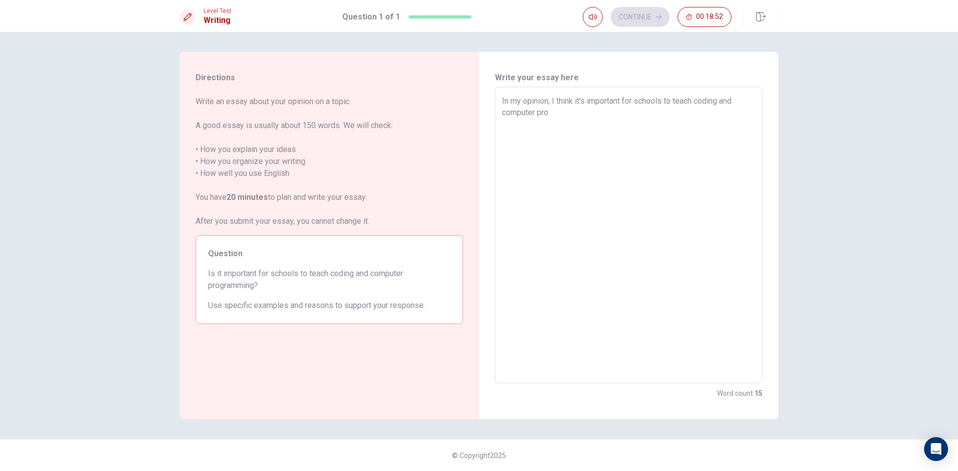
type textarea "In my opinion, I think it's important for schools to teach coding and computer …"
type textarea "x"
type textarea "In my opinion, I think it's important for schools to teach coding and computer …"
type textarea "x"
type textarea "In my opinion, I think it's important for schools to teach coding and computer …"
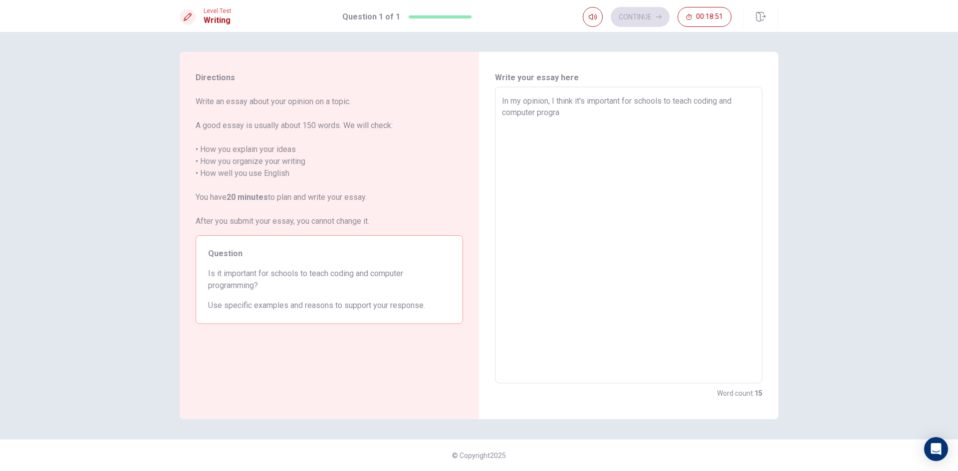
type textarea "x"
type textarea "In my opinion, I think it's important for schools to teach coding and computer …"
type textarea "x"
type textarea "In my opinion, I think it's important for schools to teach coding and computer …"
type textarea "x"
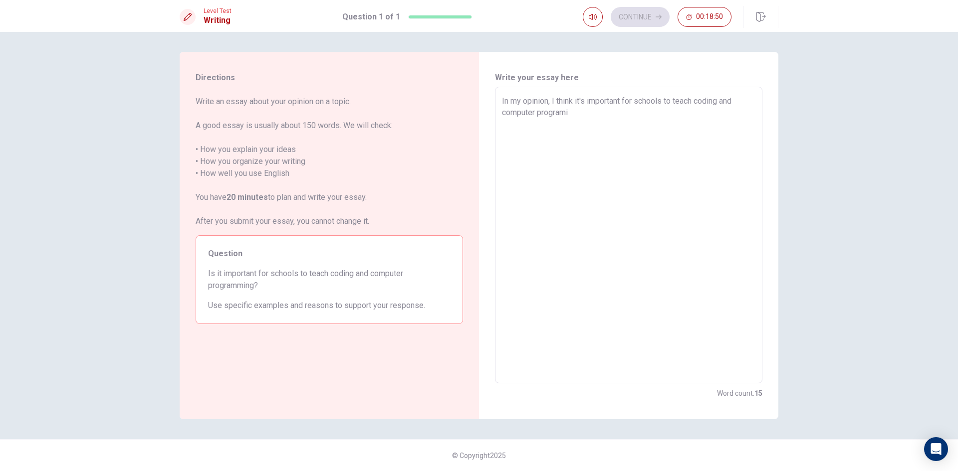
type textarea "In my opinion, I think it's important for schools to teach coding and computer …"
type textarea "x"
type textarea "In my opinion, I think it's important for schools to teach coding and computer …"
type textarea "x"
type textarea "In my opinion, I think it's important for schools to teach coding and computer …"
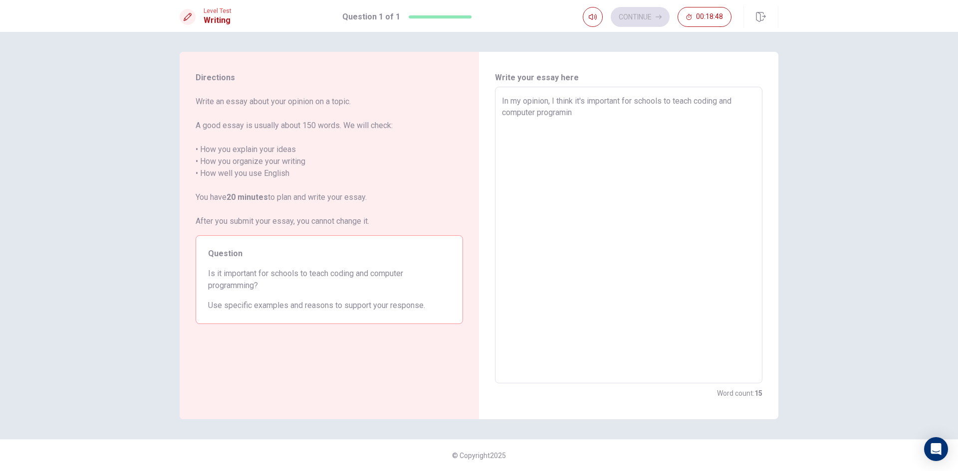
type textarea "x"
type textarea "In my opinion, I think it's important for schools to teach coding and computer …"
type textarea "x"
type textarea "In my opinion, I think it's important for schools to teach coding and computer …"
type textarea "x"
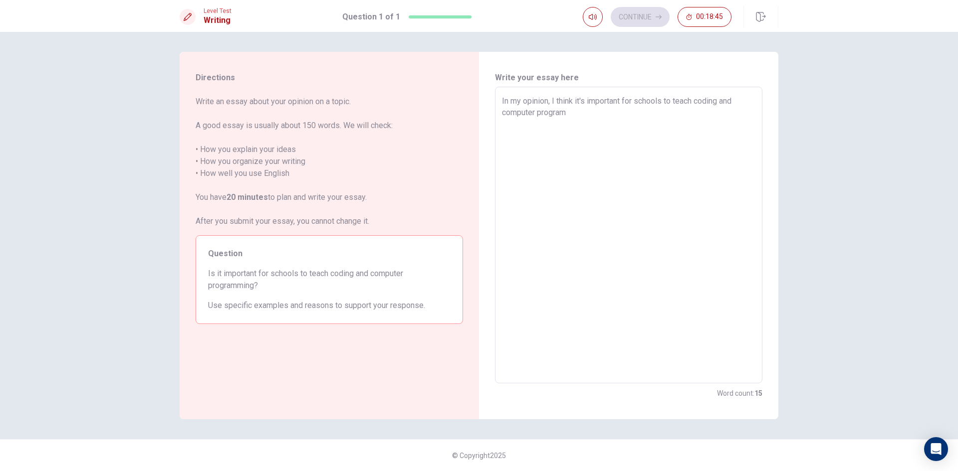
type textarea "In my opinion, I think it's important for schools to teach coding and computer …"
type textarea "x"
type textarea "In my opinion, I think it's important for schools to teach coding and computer …"
type textarea "x"
type textarea "In my opinion, I think it's important for schools to teach coding and computer …"
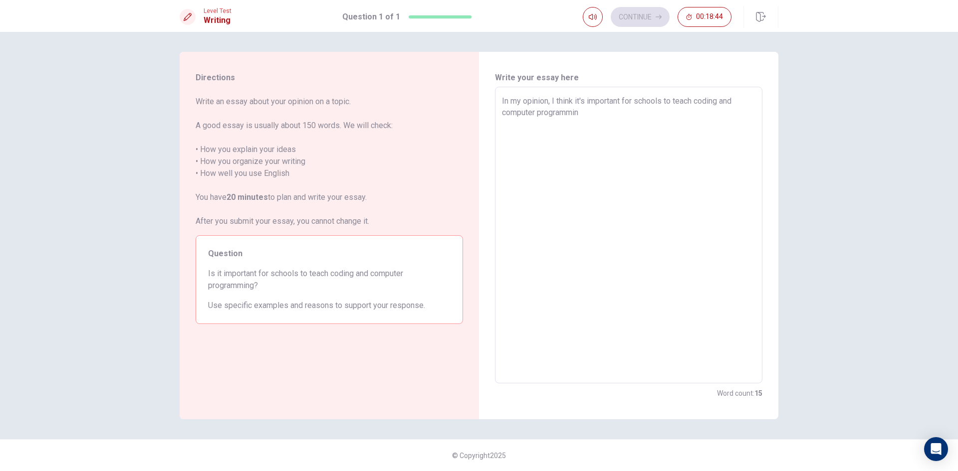
type textarea "x"
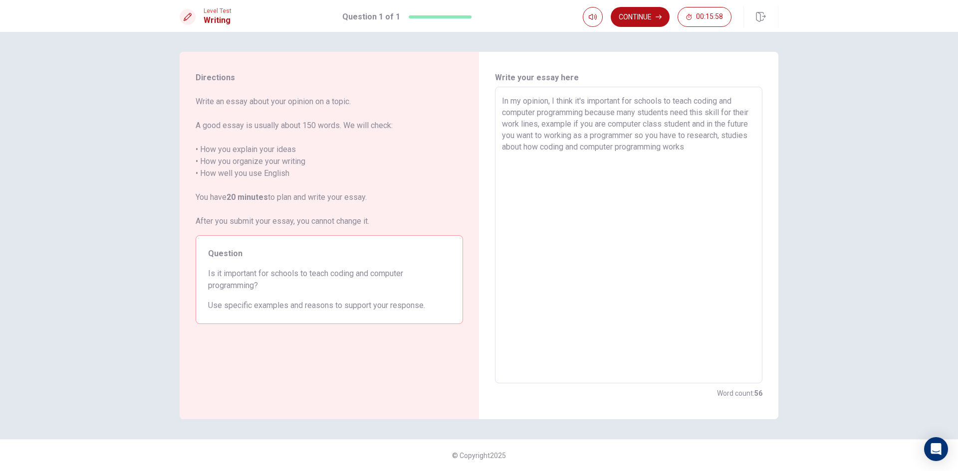
click at [750, 132] on textarea "In my opinion, I think it's important for schools to teach coding and computer …" at bounding box center [628, 235] width 253 height 280
click at [739, 149] on textarea "In my opinion, I think it's important for schools to teach coding and computer …" at bounding box center [628, 235] width 253 height 280
click at [586, 128] on textarea "In my opinion, I think it's important for schools to teach coding and computer …" at bounding box center [628, 235] width 253 height 280
click at [588, 126] on textarea "In my opinion, I think it's important for schools to teach coding and computer …" at bounding box center [628, 235] width 253 height 280
click at [740, 146] on textarea "In my opinion, I think it's important for schools to teach coding and computer …" at bounding box center [628, 235] width 253 height 280
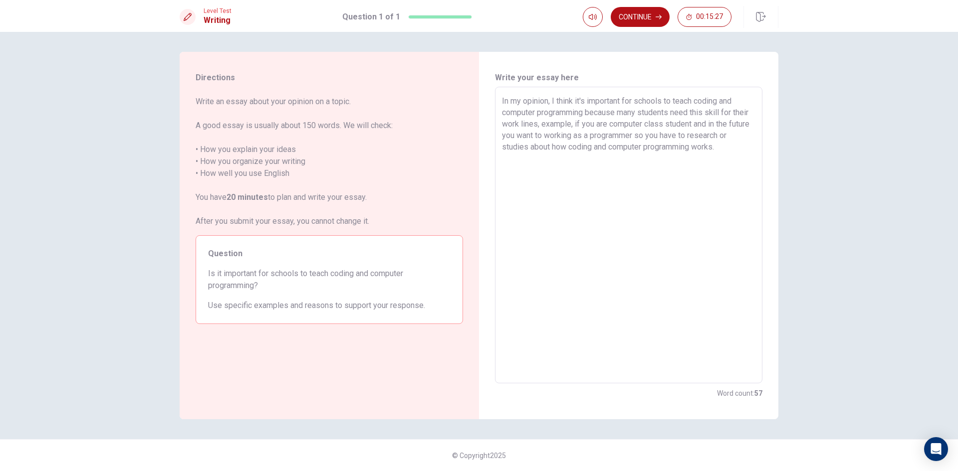
click at [659, 137] on textarea "In my opinion, I think it's important for schools to teach coding and computer …" at bounding box center [628, 235] width 253 height 280
click at [728, 142] on textarea "In my opinion, I think it's important for schools to teach coding and computer …" at bounding box center [628, 235] width 253 height 280
click at [740, 149] on textarea "In my opinion, I think it's important for schools to teach coding and computer …" at bounding box center [628, 235] width 253 height 280
click at [503, 170] on textarea "In my opinion, I think it's important for schools to teach coding and computer …" at bounding box center [628, 235] width 253 height 280
click at [660, 181] on textarea "In my opinion, I think it's important for schools to teach coding and computer …" at bounding box center [628, 235] width 253 height 280
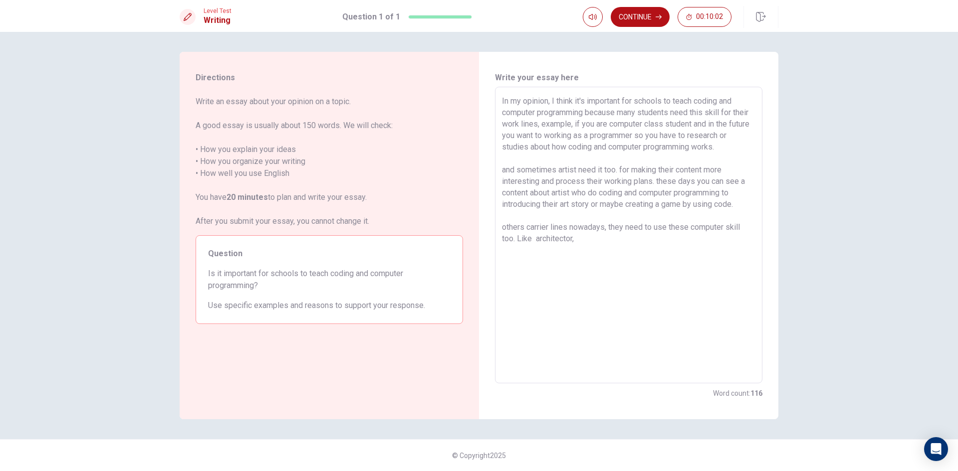
click at [534, 240] on textarea "In my opinion, I think it's important for schools to teach coding and computer …" at bounding box center [628, 235] width 253 height 280
click at [579, 237] on textarea "In my opinion, I think it's important for schools to teach coding and computer …" at bounding box center [628, 235] width 253 height 280
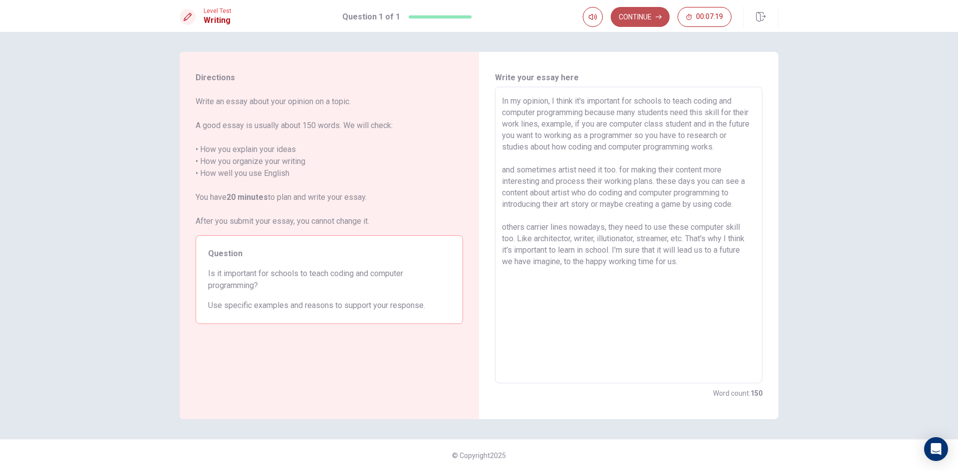
click at [651, 13] on button "Continue" at bounding box center [640, 17] width 59 height 20
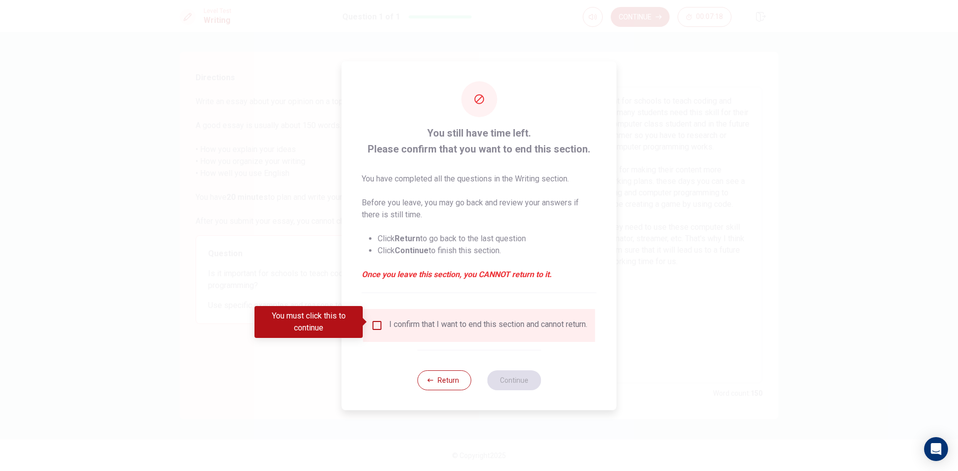
click at [372, 324] on input "You must click this to continue" at bounding box center [377, 326] width 12 height 12
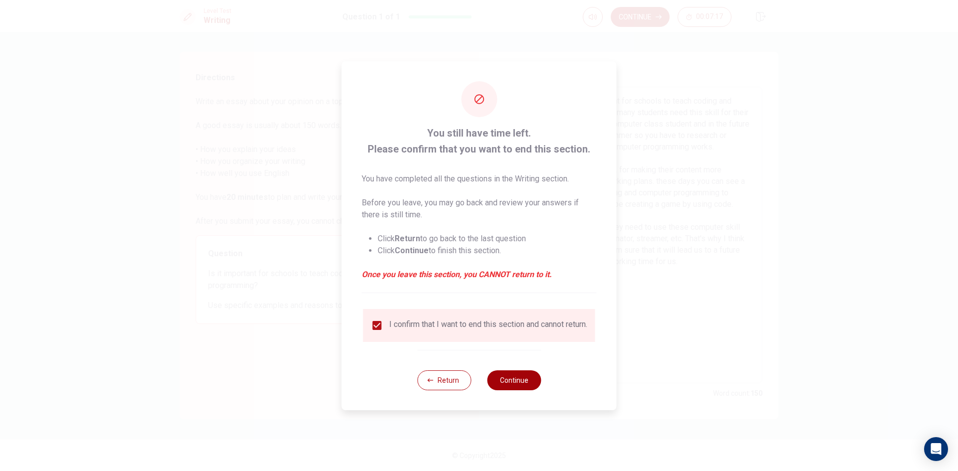
click at [509, 389] on button "Continue" at bounding box center [514, 381] width 54 height 20
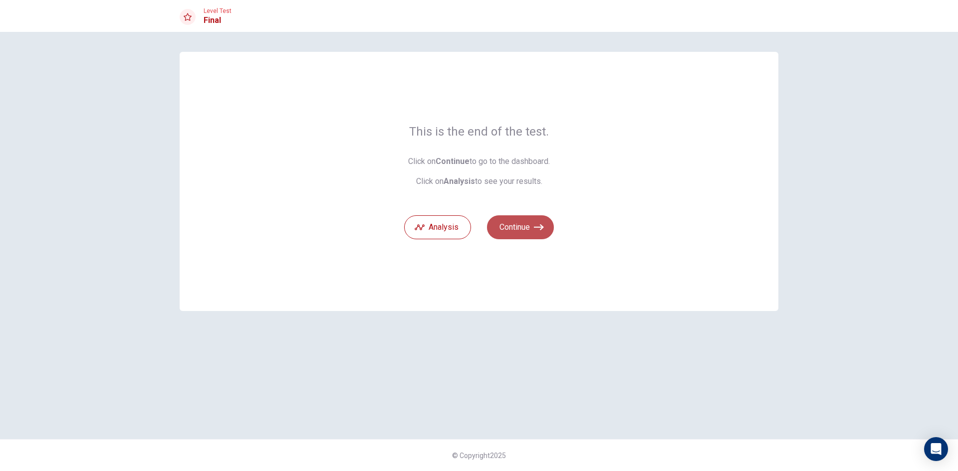
click at [514, 229] on button "Continue" at bounding box center [520, 228] width 67 height 24
